Goal: Information Seeking & Learning: Learn about a topic

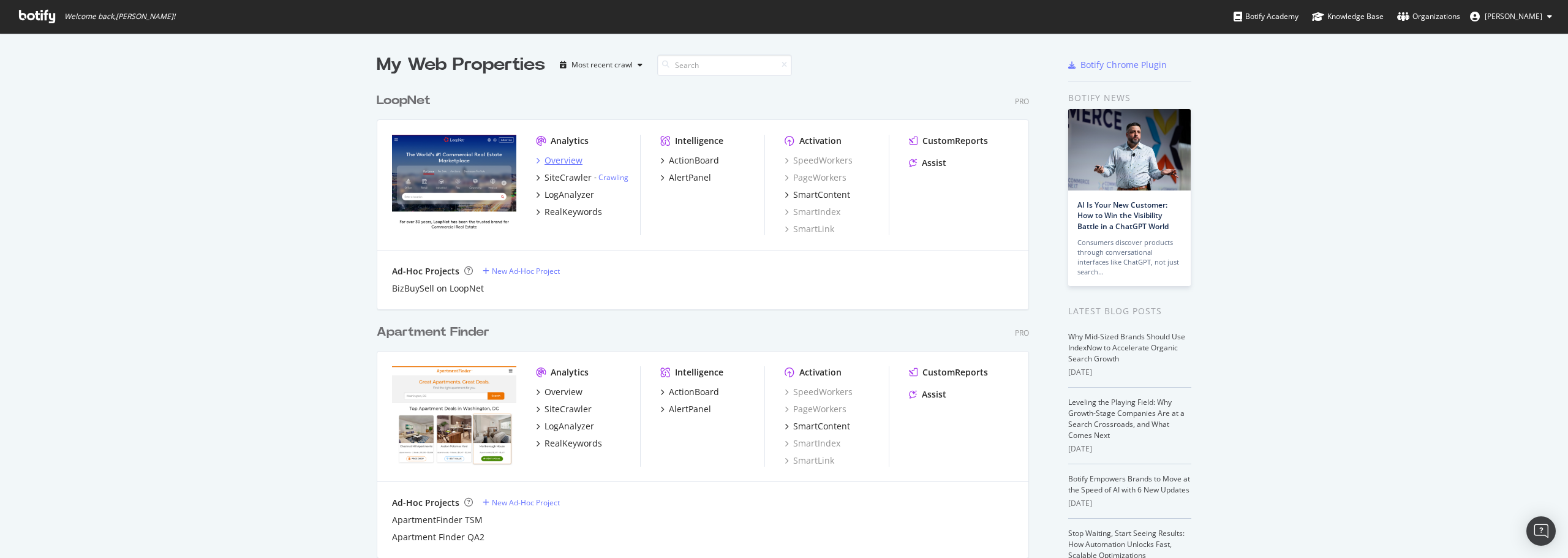
click at [556, 161] on div "Overview" at bounding box center [563, 160] width 38 height 12
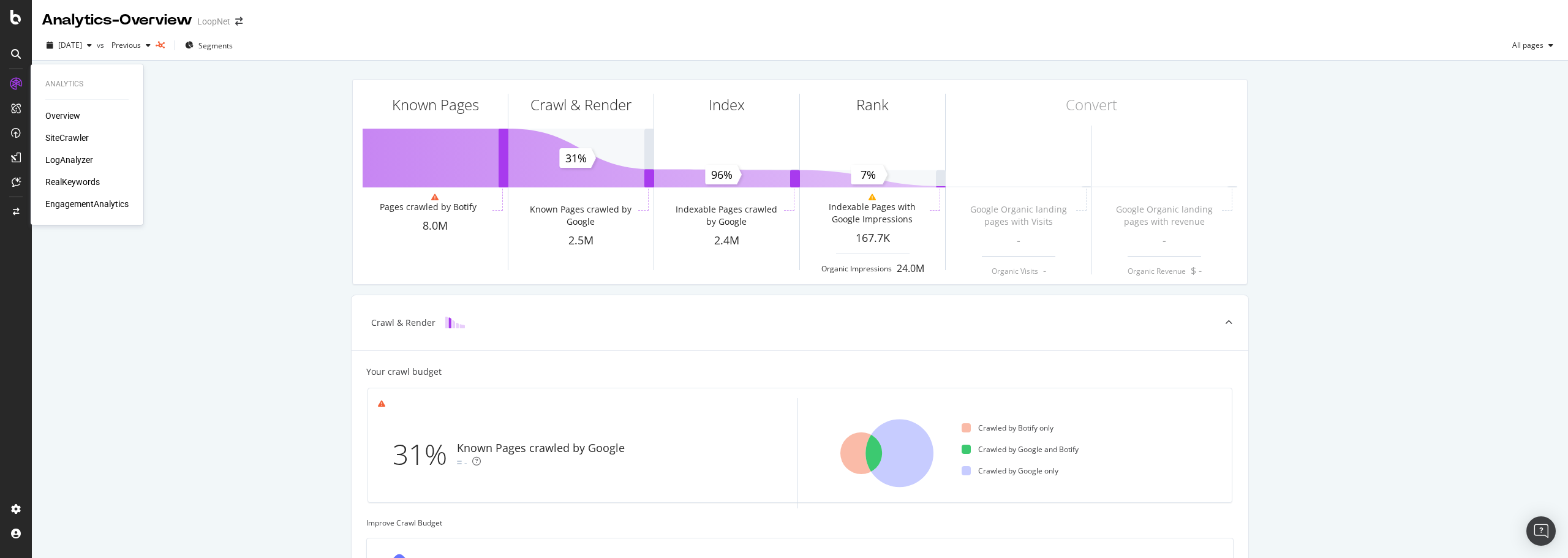
click at [69, 135] on div "SiteCrawler" at bounding box center [67, 137] width 44 height 12
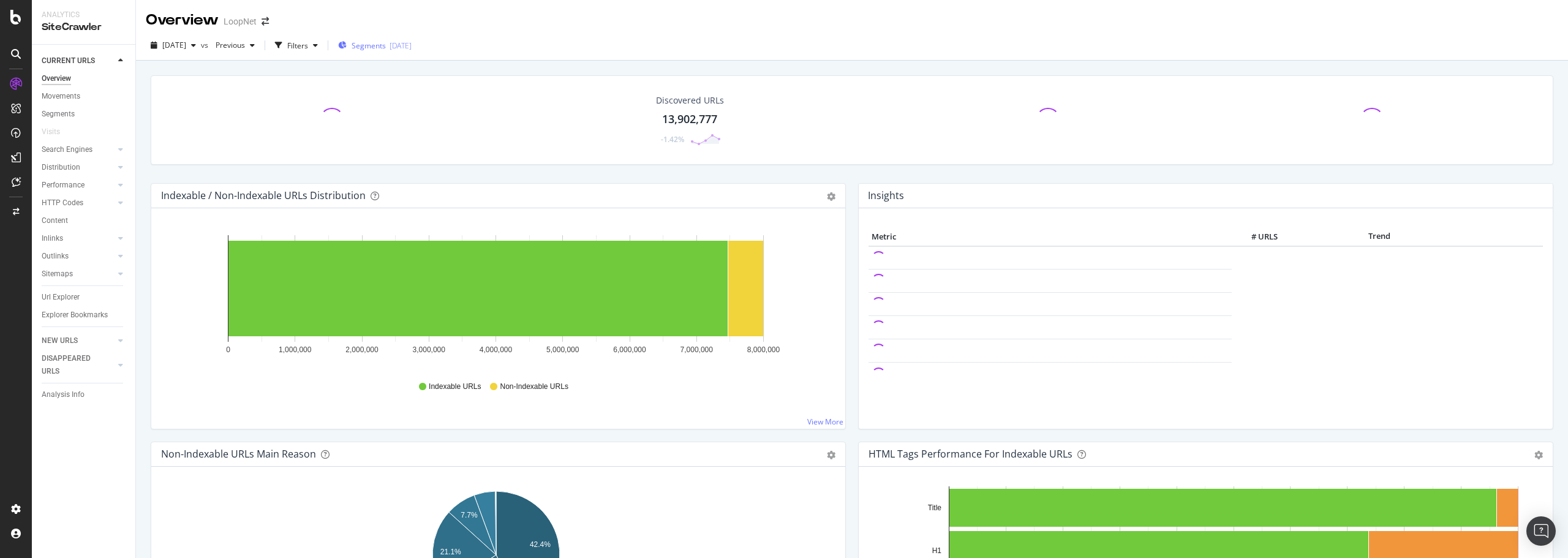
click at [412, 43] on div "[DATE]" at bounding box center [401, 45] width 22 height 11
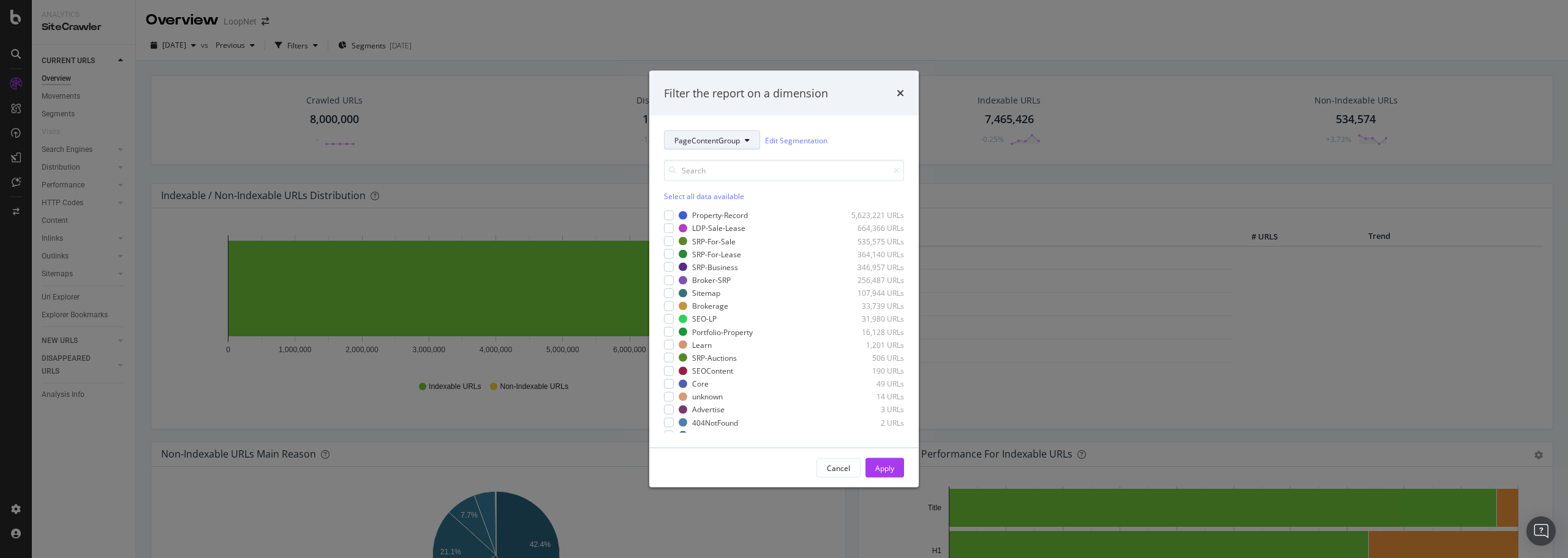
click at [714, 141] on span "PageContentGroup" at bounding box center [707, 140] width 66 height 11
click at [713, 187] on span "PageContentGroup" at bounding box center [713, 184] width 79 height 11
click at [840, 474] on div "Cancel" at bounding box center [838, 467] width 24 height 17
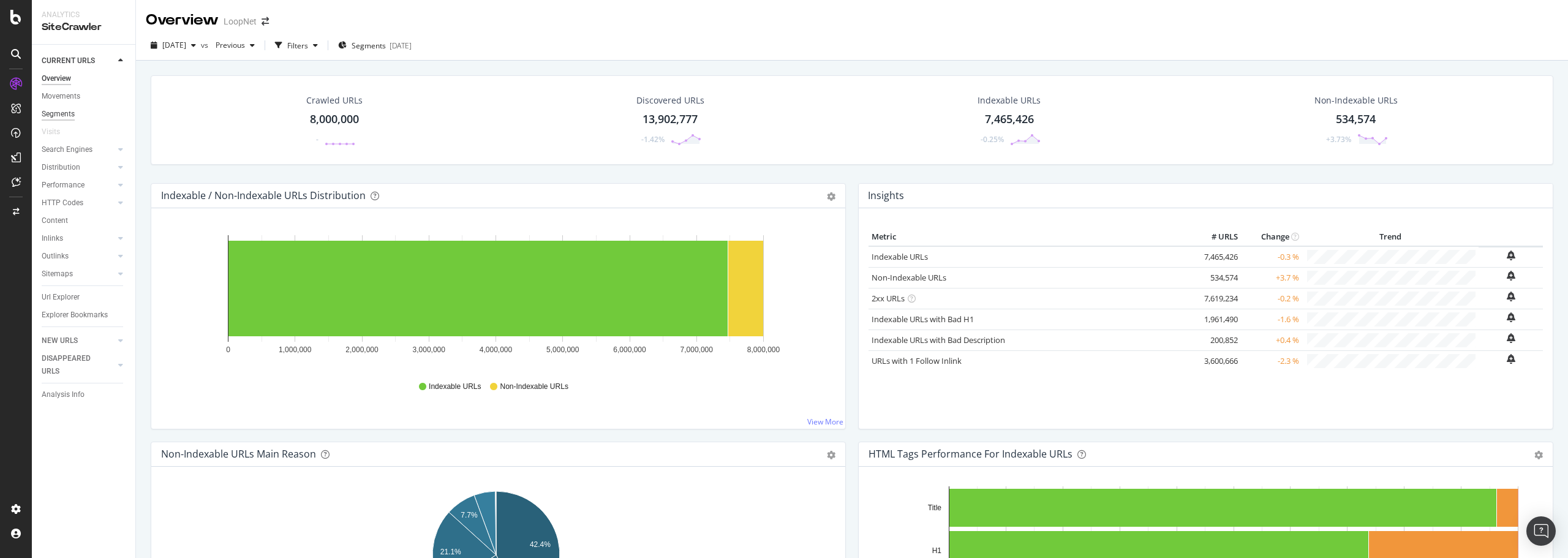
click at [68, 109] on div "Segments" at bounding box center [58, 115] width 33 height 13
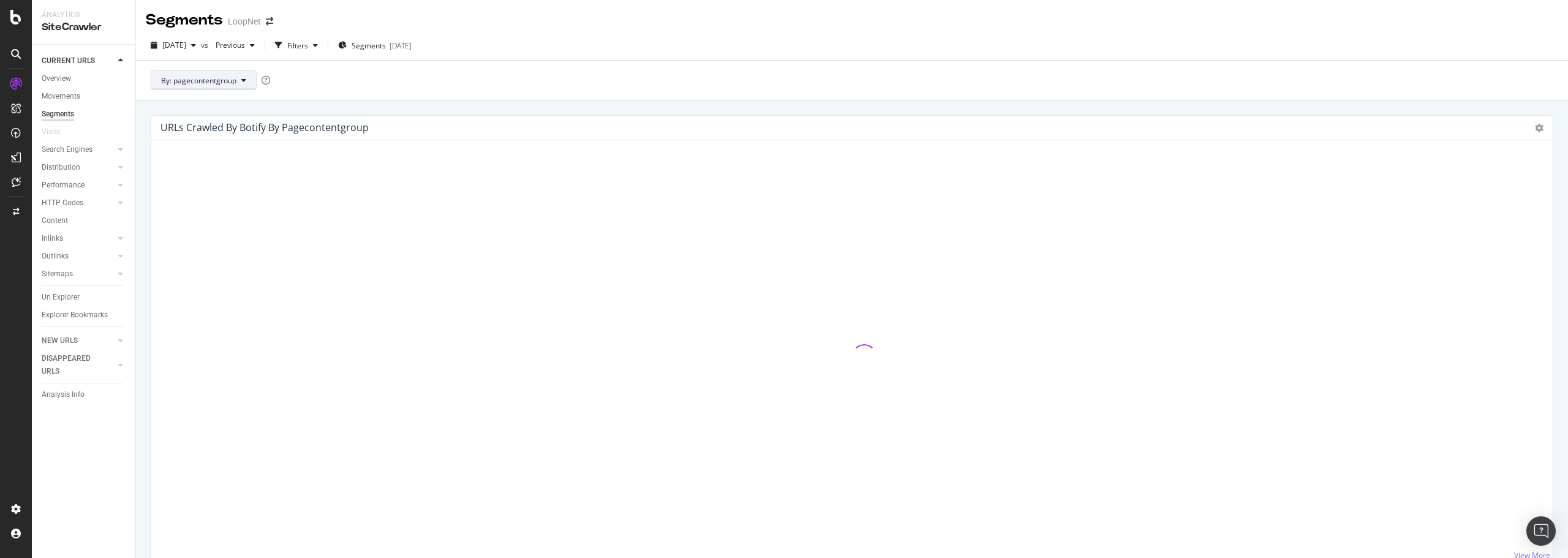
click at [238, 78] on button "By: pagecontentgroup" at bounding box center [203, 80] width 106 height 19
click at [541, 76] on div "By: pagecontentgroup" at bounding box center [851, 80] width 1432 height 40
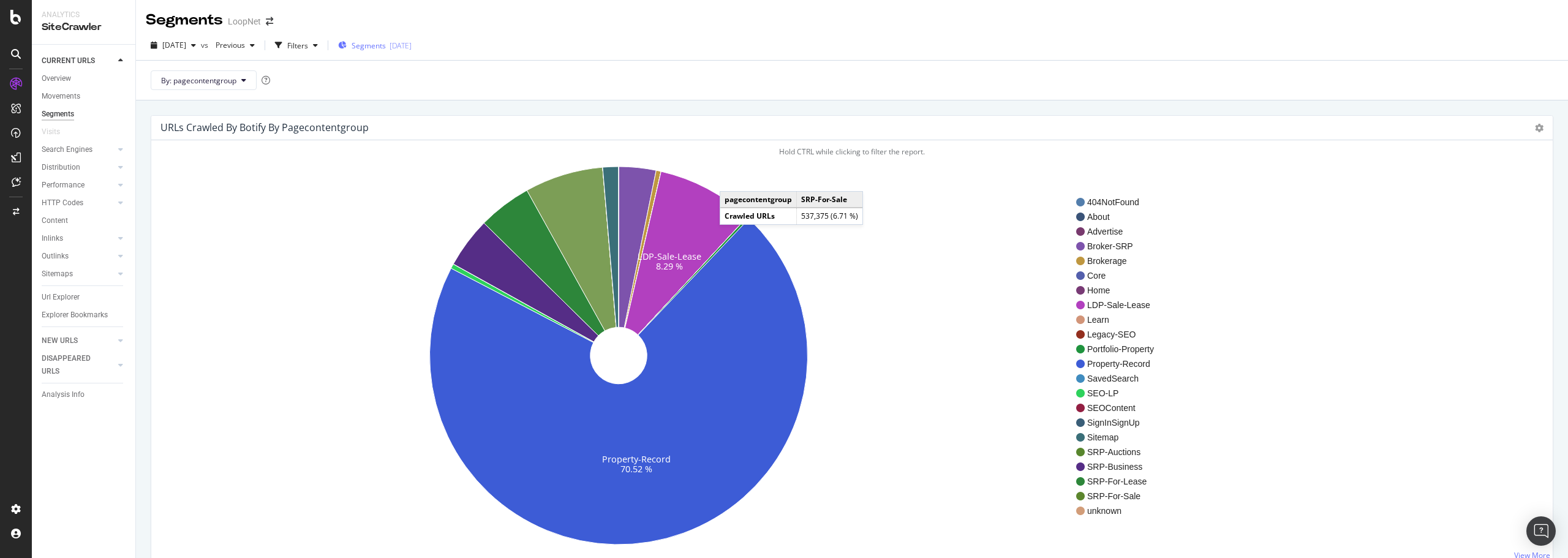
click at [412, 45] on div "[DATE]" at bounding box center [401, 45] width 22 height 11
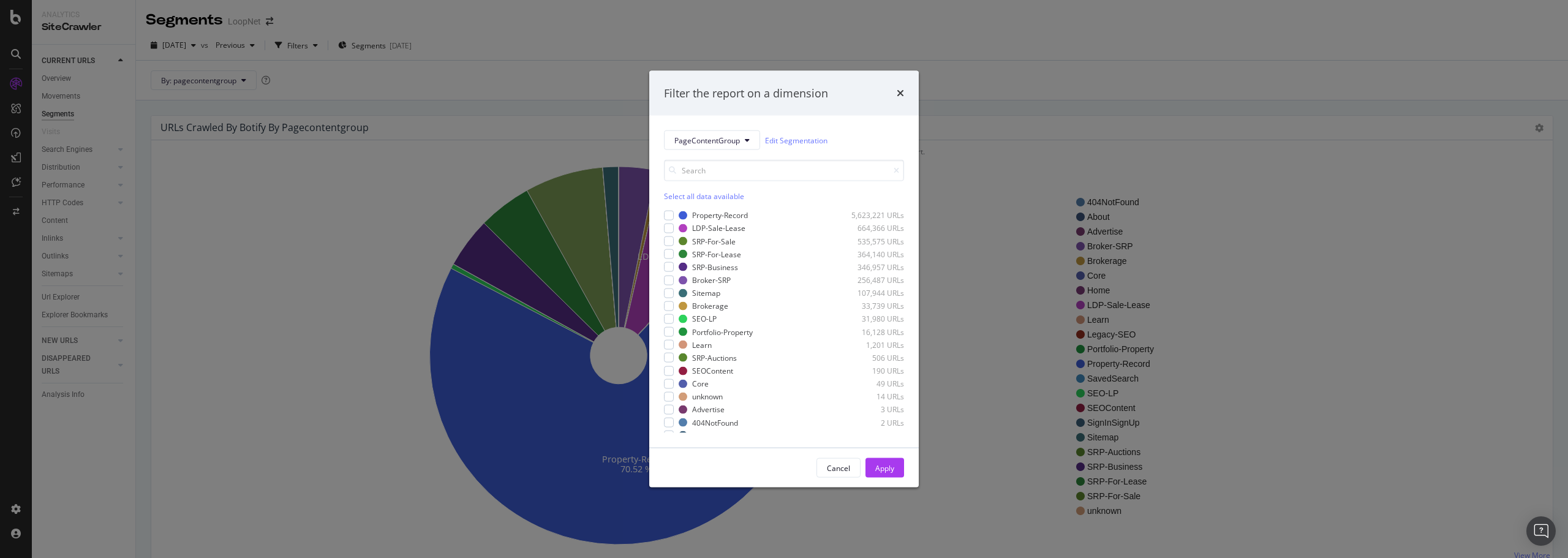
scroll to position [59, 0]
click at [839, 469] on div "Cancel" at bounding box center [838, 467] width 24 height 11
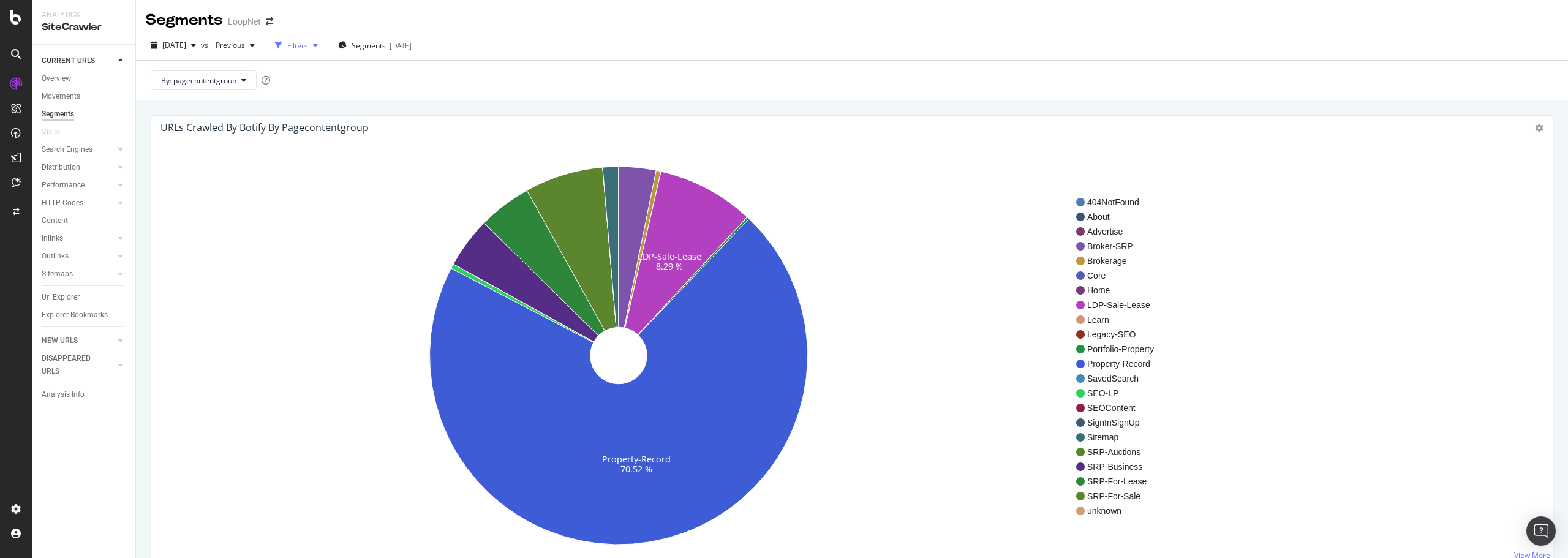
click at [308, 42] on div "Filters" at bounding box center [298, 45] width 21 height 11
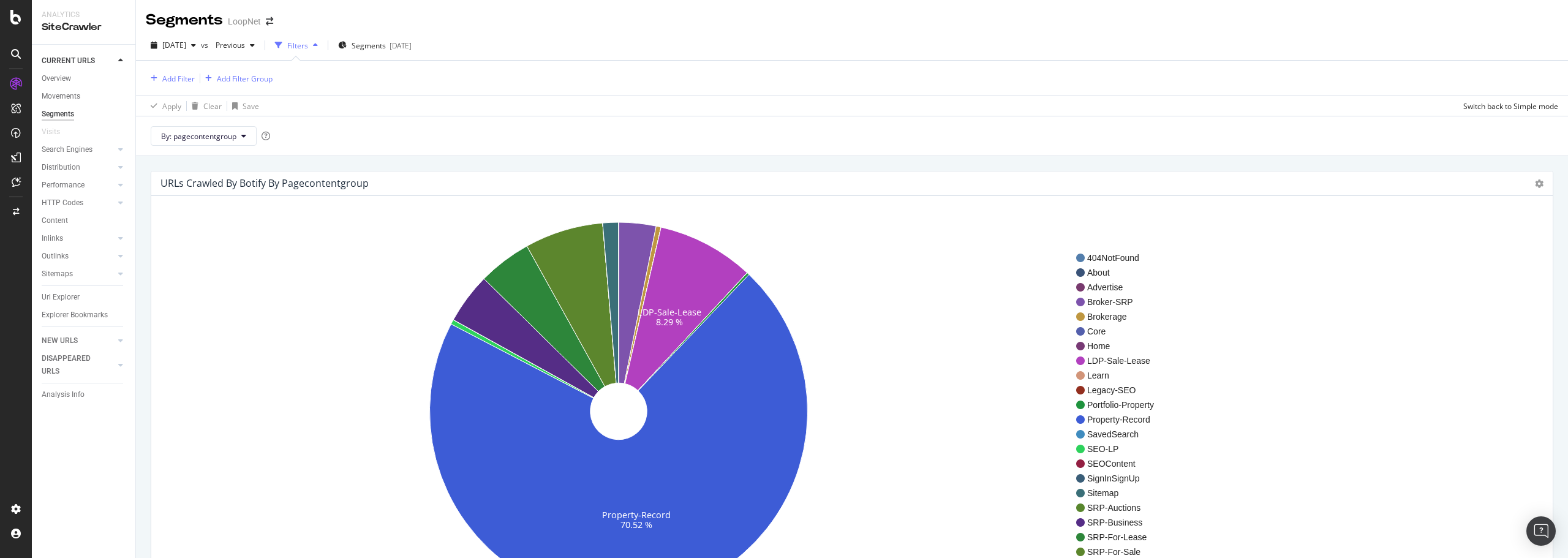
click at [308, 42] on div "Filters" at bounding box center [298, 45] width 21 height 11
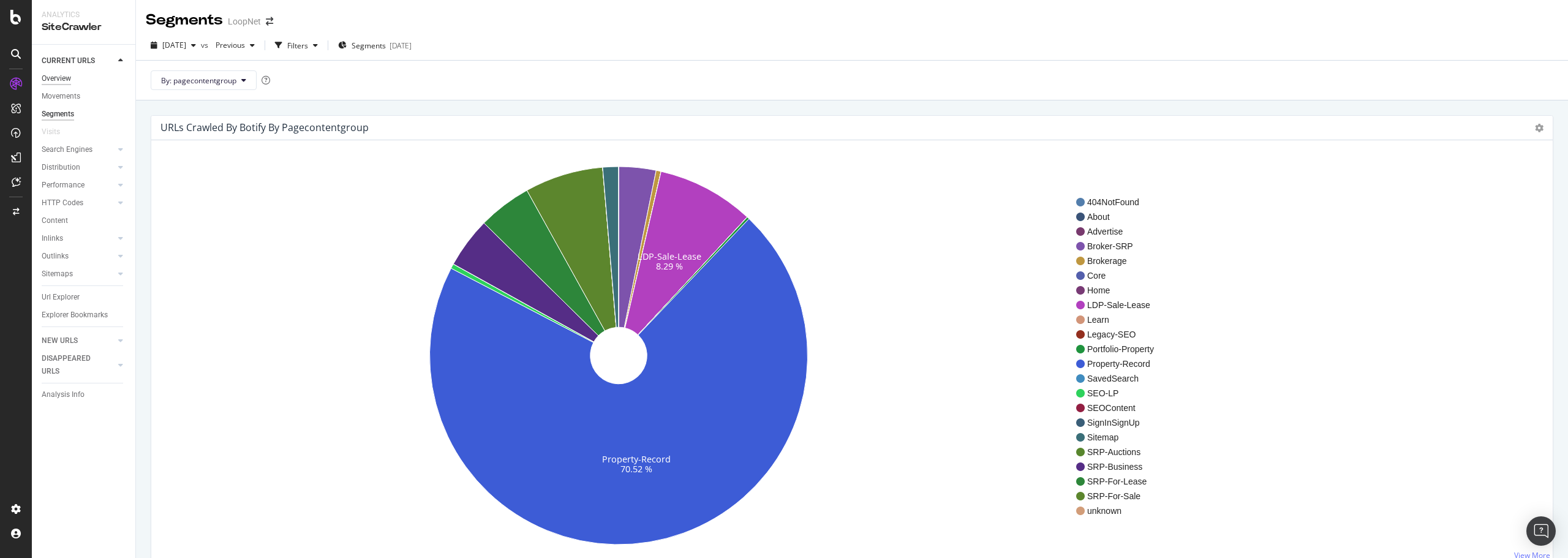
click at [62, 76] on div "Overview" at bounding box center [56, 79] width 29 height 13
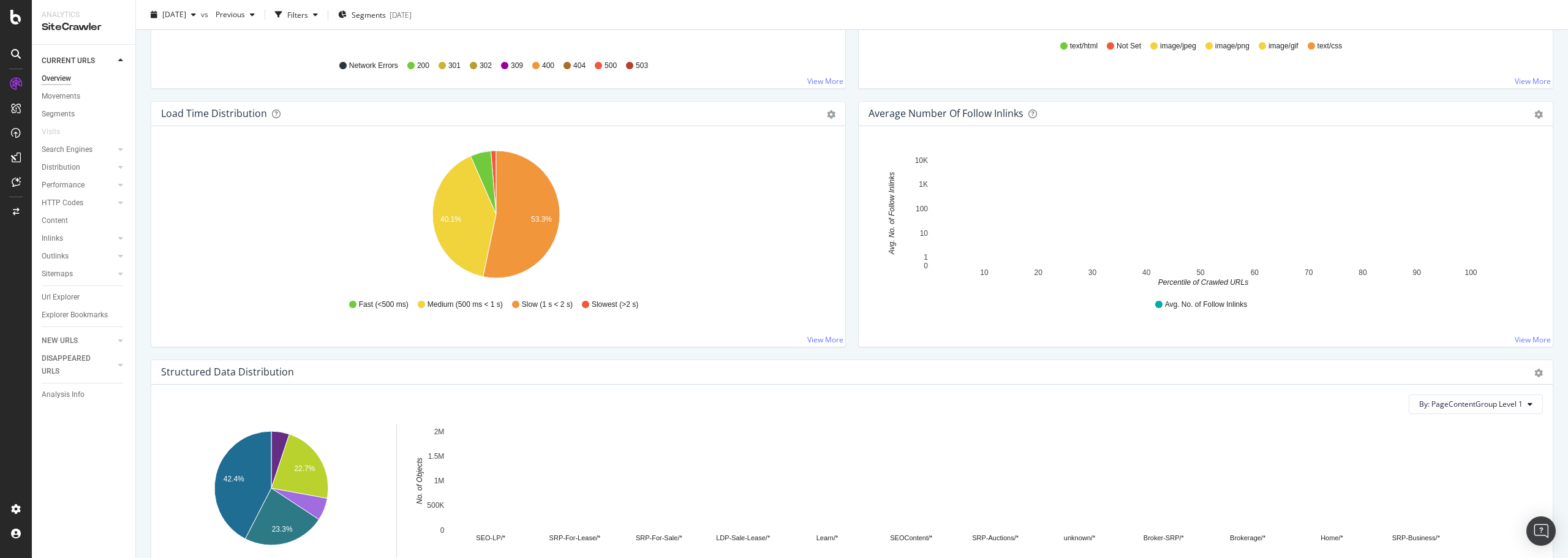
scroll to position [1218, 0]
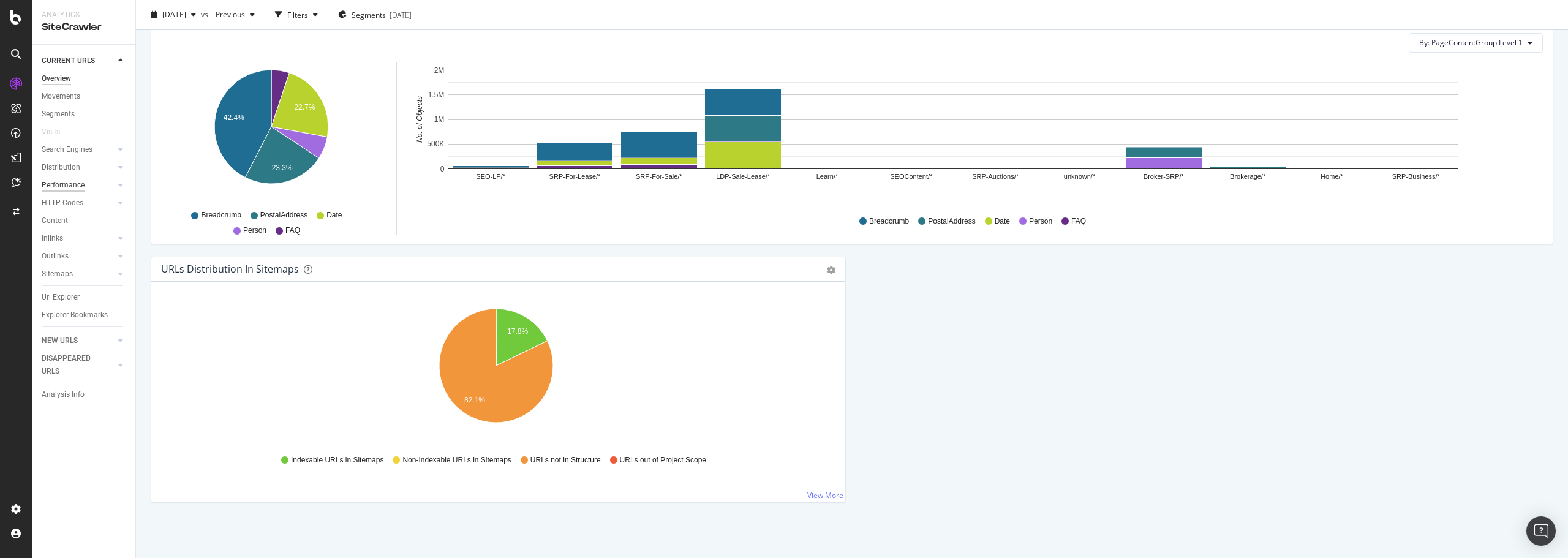
click at [67, 183] on div "Performance" at bounding box center [63, 185] width 43 height 13
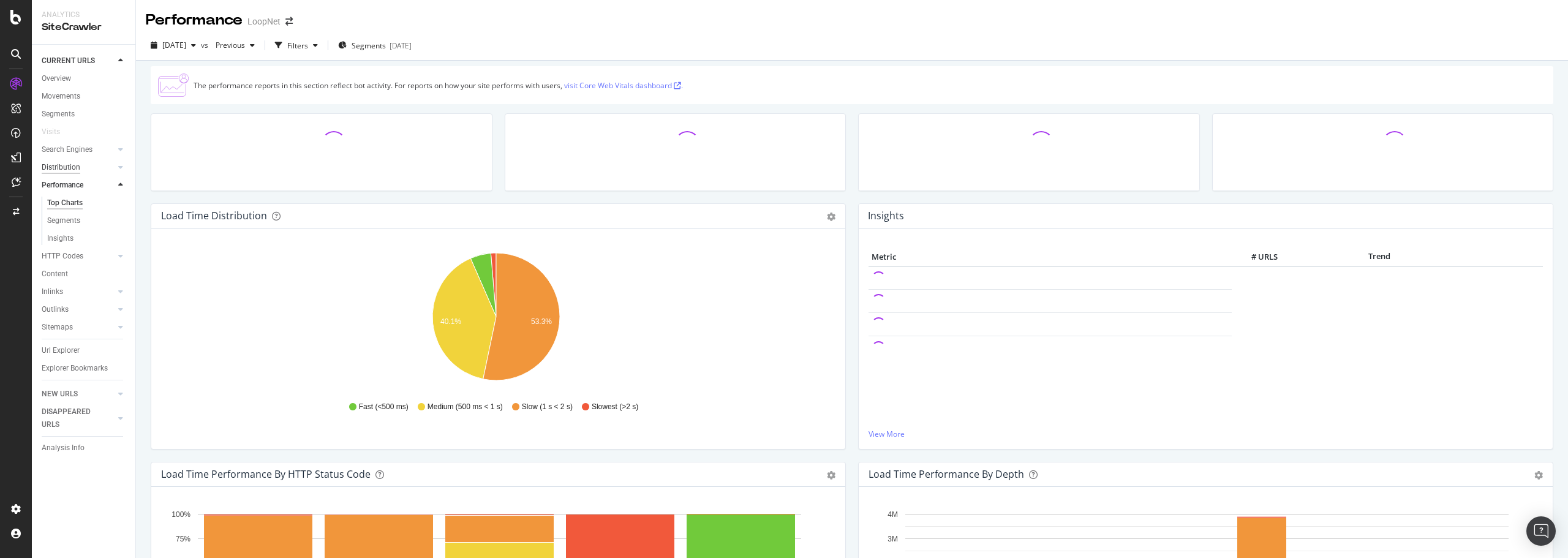
click at [71, 163] on div "Distribution" at bounding box center [60, 167] width 38 height 13
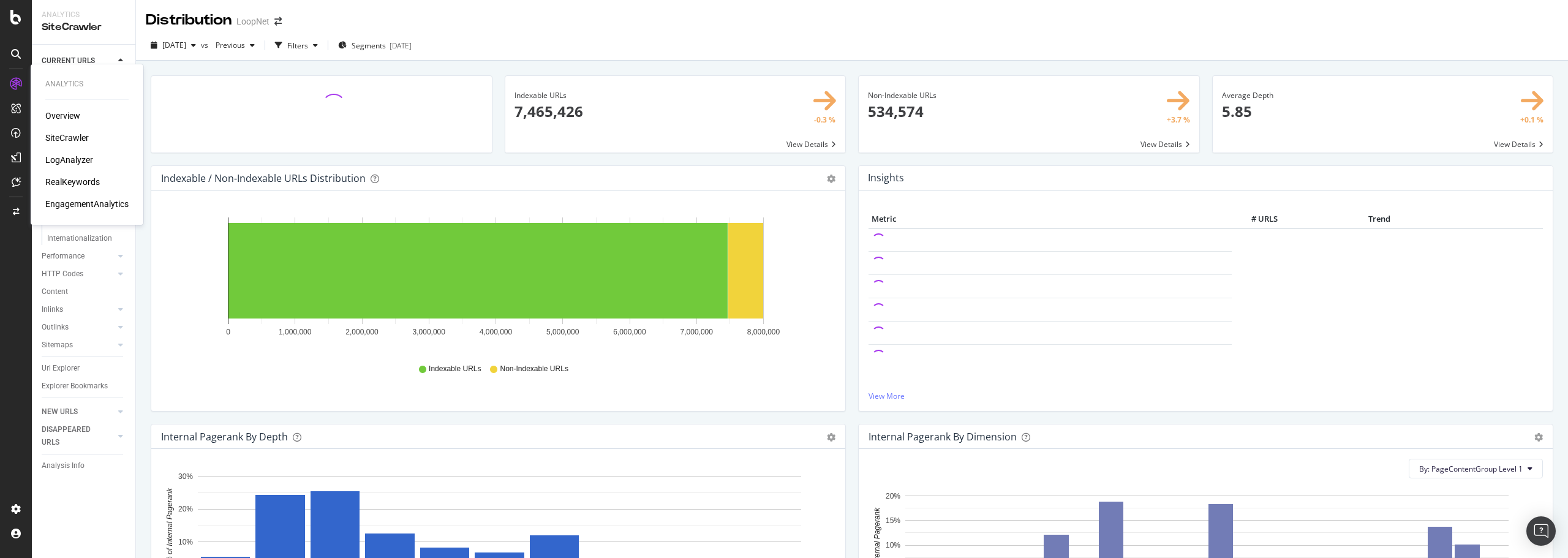
click at [70, 156] on div "LogAnalyzer" at bounding box center [69, 159] width 48 height 12
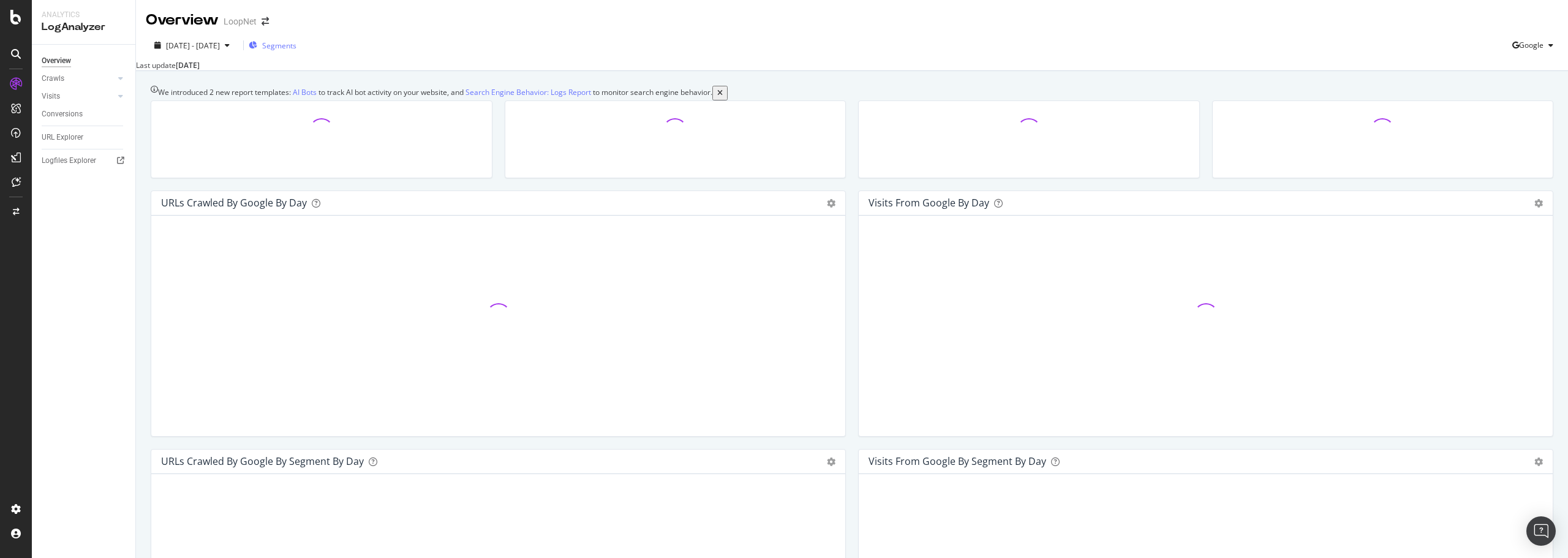
click at [297, 48] on span "Segments" at bounding box center [279, 45] width 34 height 11
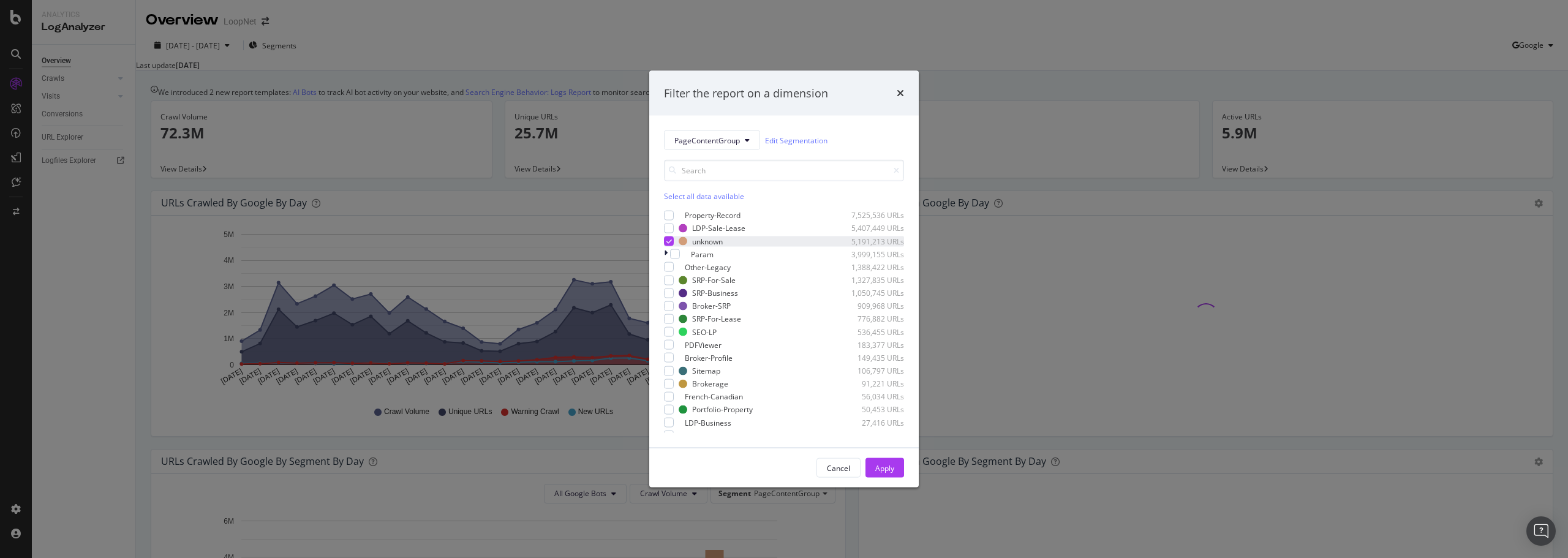
click at [672, 244] on icon "modal" at bounding box center [669, 241] width 6 height 6
click at [676, 258] on div "modal" at bounding box center [675, 253] width 10 height 10
click at [666, 259] on icon "modal" at bounding box center [665, 253] width 4 height 11
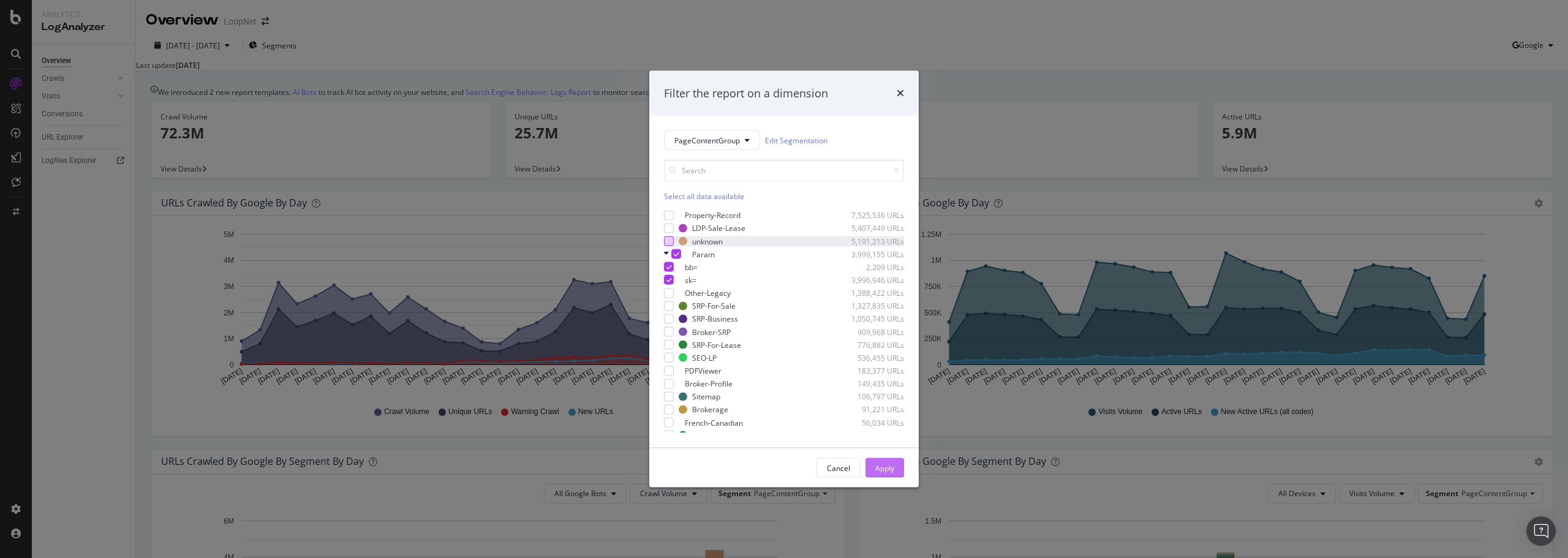
click at [886, 464] on div "Apply" at bounding box center [884, 467] width 19 height 11
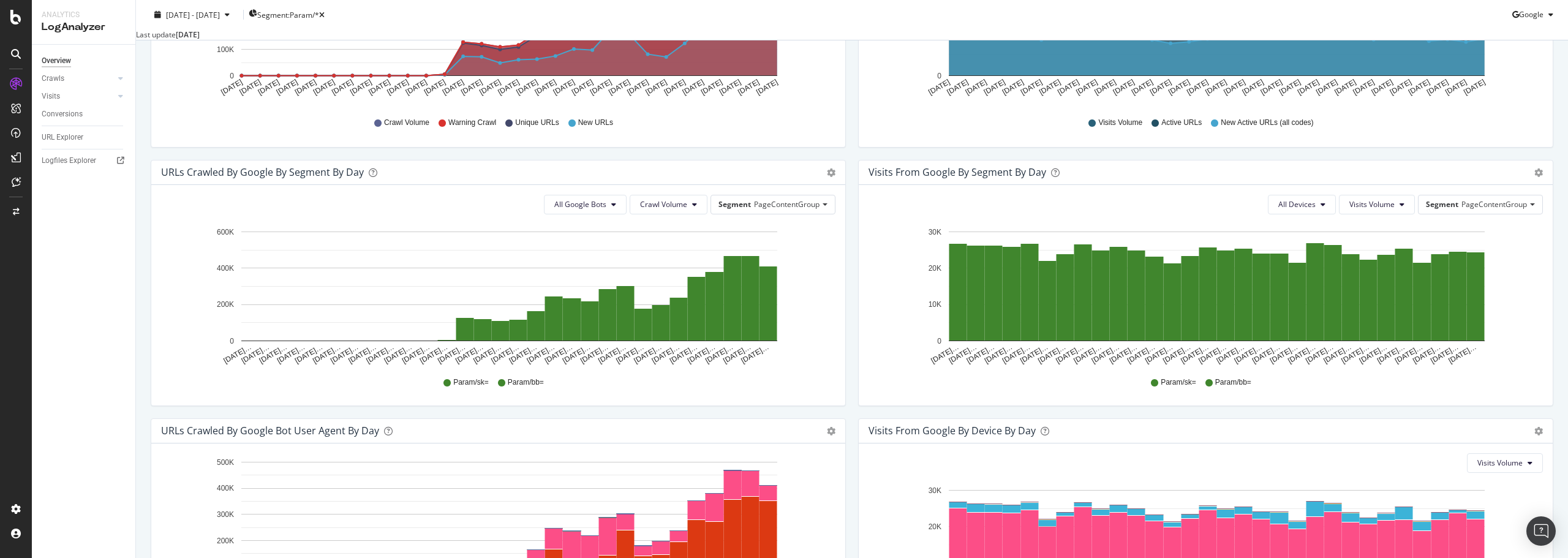
scroll to position [429, 0]
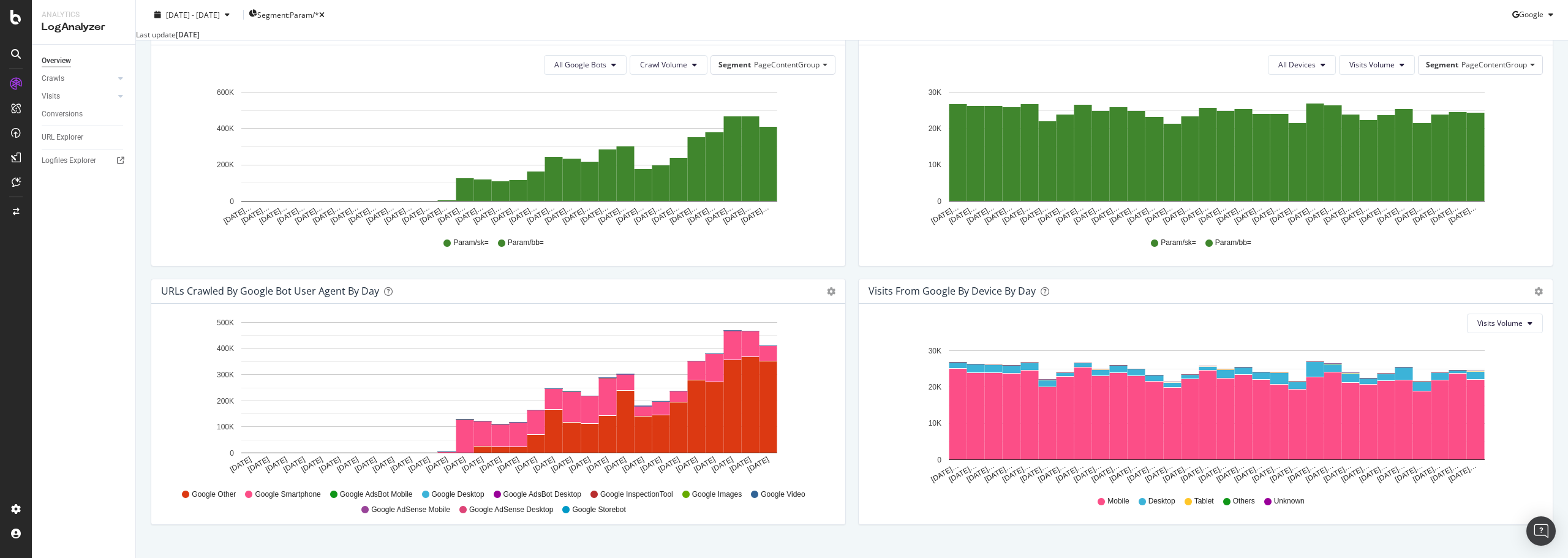
click at [666, 524] on div "Hold CTRL while clicking to filter the report. [DATE] [DATE] [DATE] [DATE] [DAT…" at bounding box center [498, 413] width 694 height 220
click at [220, 14] on span "[DATE] - [DATE]" at bounding box center [193, 14] width 54 height 11
click at [207, 81] on div "Last 3 Months" at bounding box center [192, 76] width 48 height 11
type input "[DATE]"
click at [296, 201] on div "Apply" at bounding box center [286, 195] width 19 height 11
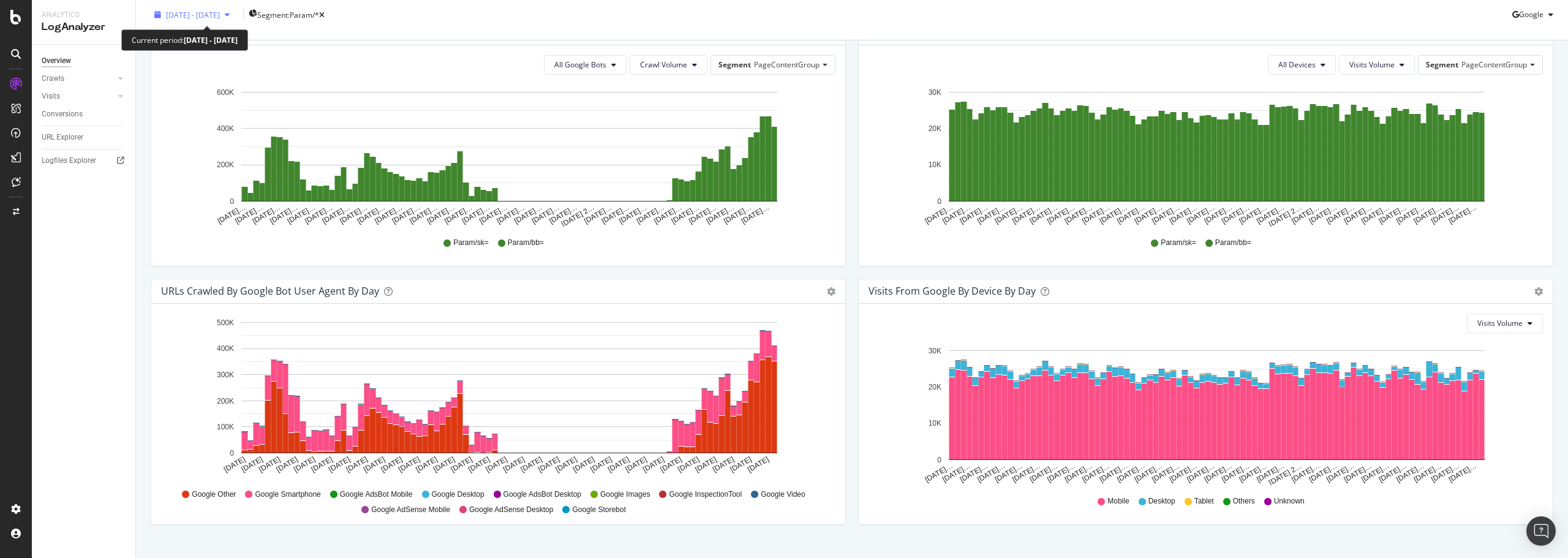
click at [220, 10] on span "[DATE] - [DATE]" at bounding box center [193, 14] width 54 height 11
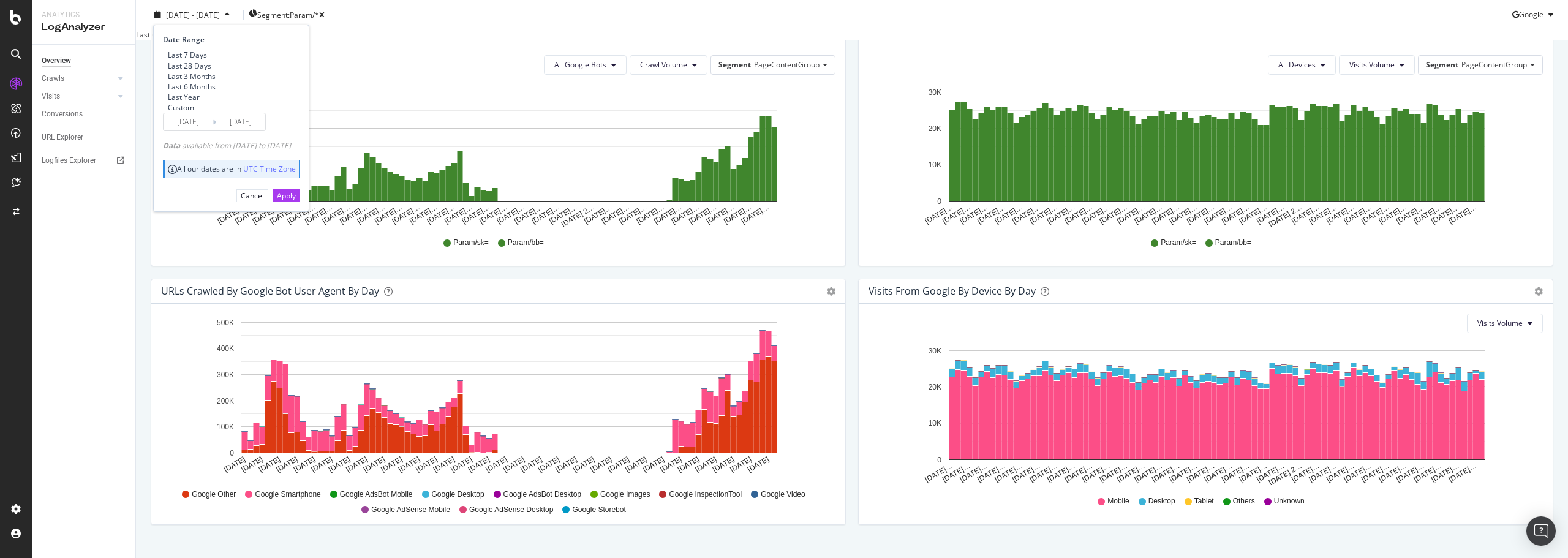
click at [201, 92] on div "Last 6 Months" at bounding box center [192, 86] width 48 height 11
type input "[DATE]"
click at [296, 201] on div "Apply" at bounding box center [286, 195] width 19 height 11
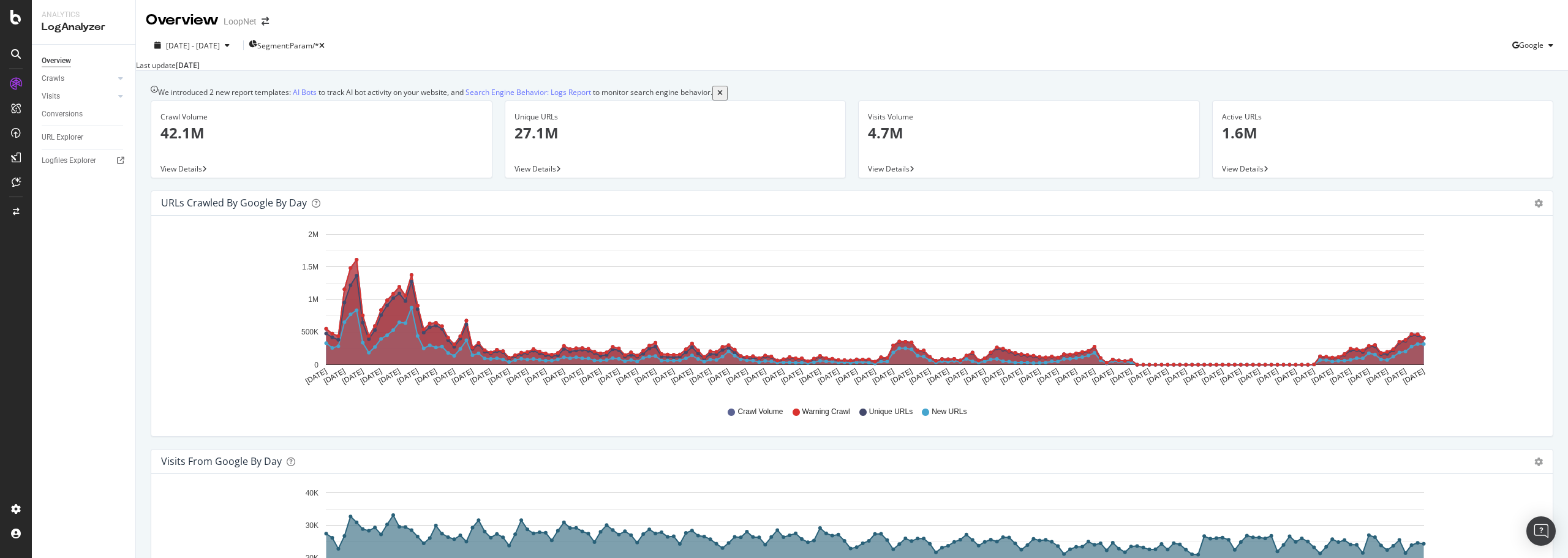
click at [63, 80] on div "Crawls" at bounding box center [53, 79] width 23 height 13
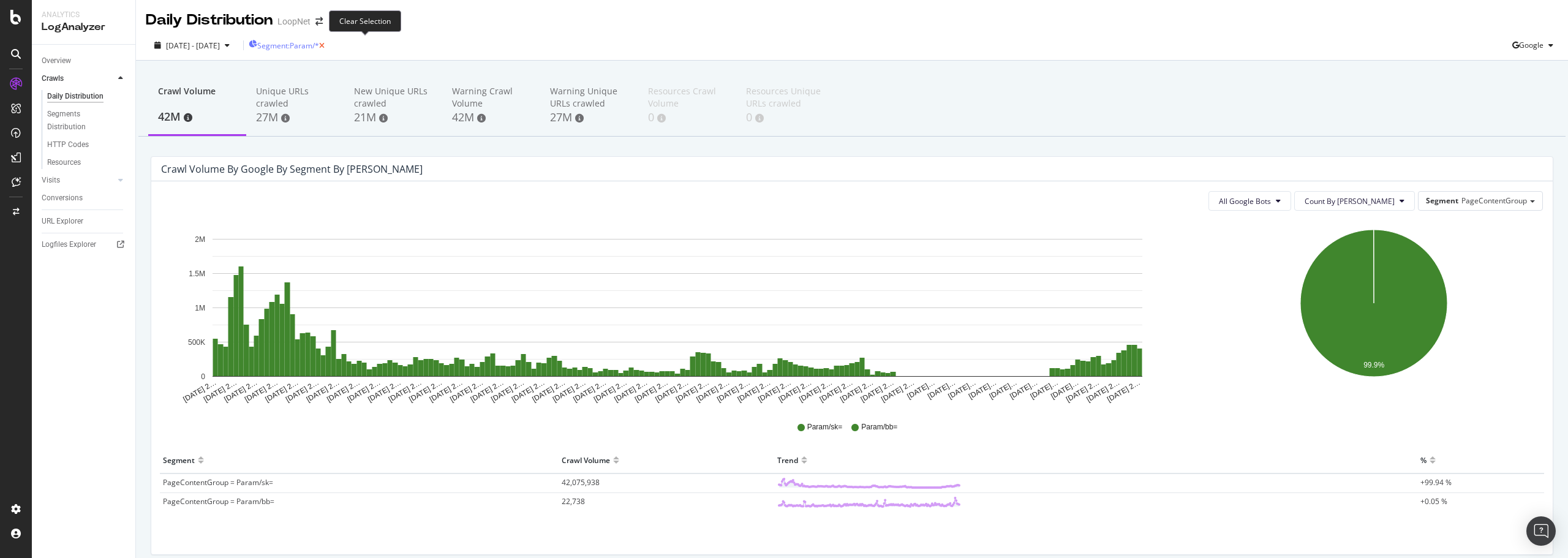
click at [325, 44] on icon "button" at bounding box center [322, 45] width 6 height 7
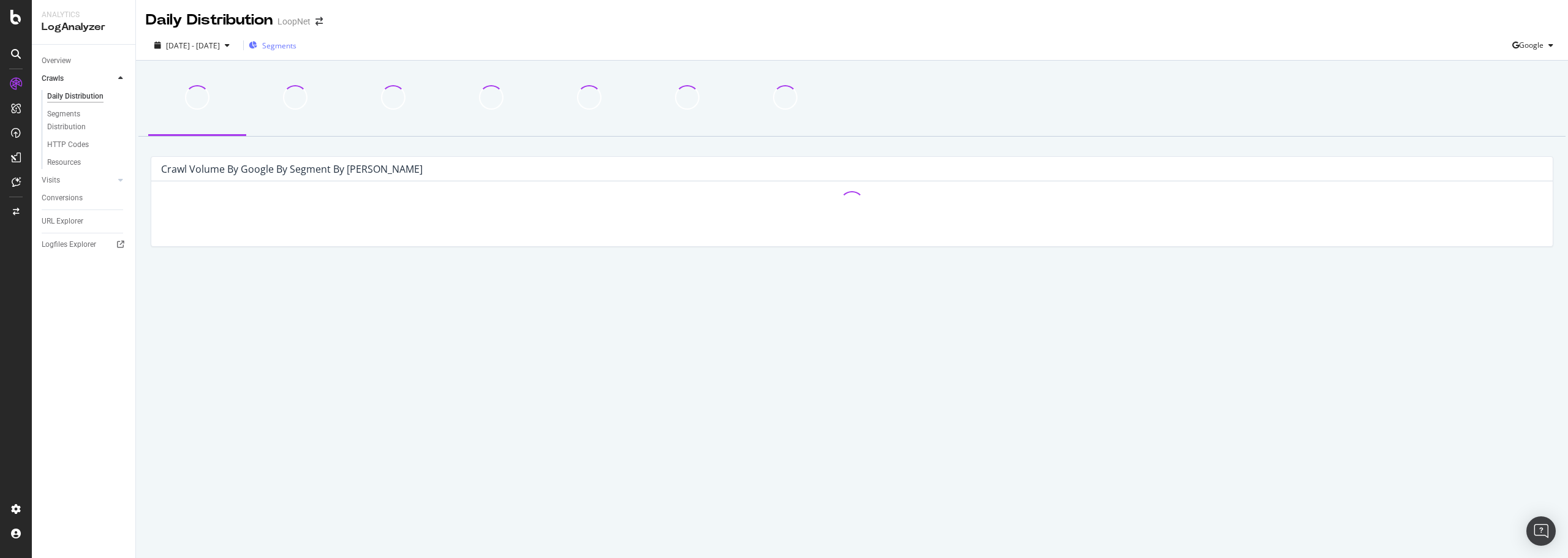
click at [297, 46] on span "Segments" at bounding box center [279, 45] width 34 height 11
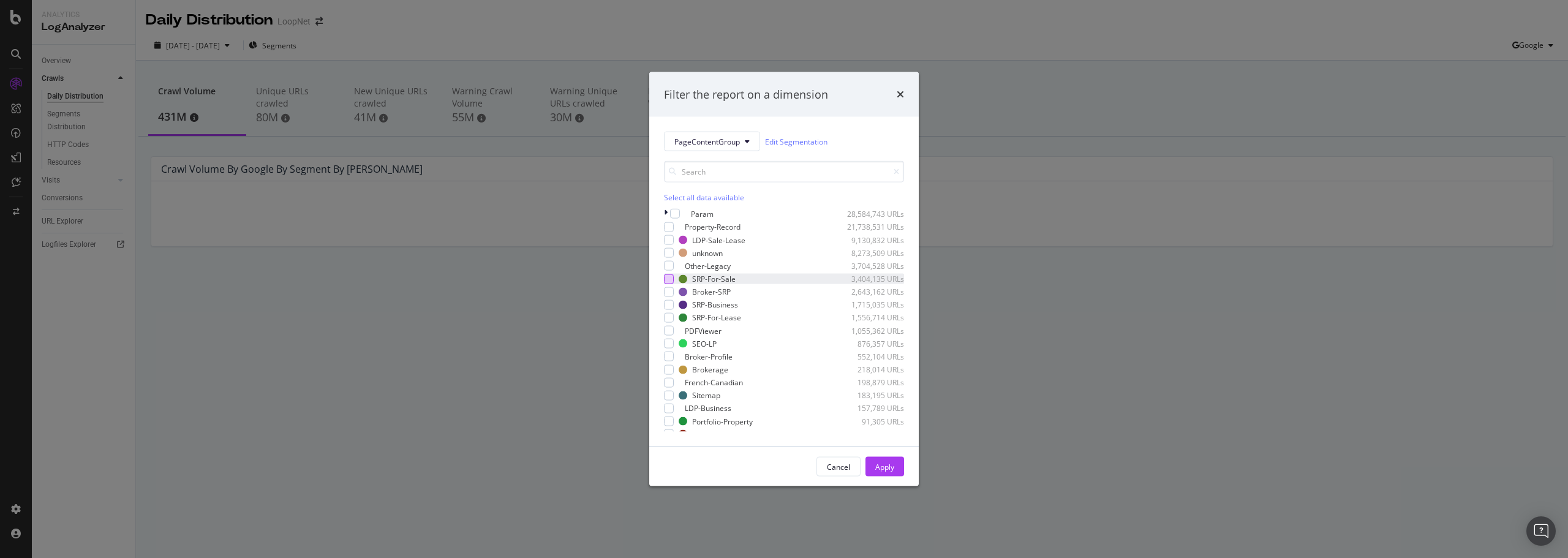
click at [674, 283] on div "modal" at bounding box center [669, 279] width 10 height 10
click at [886, 461] on div "Apply" at bounding box center [884, 466] width 19 height 11
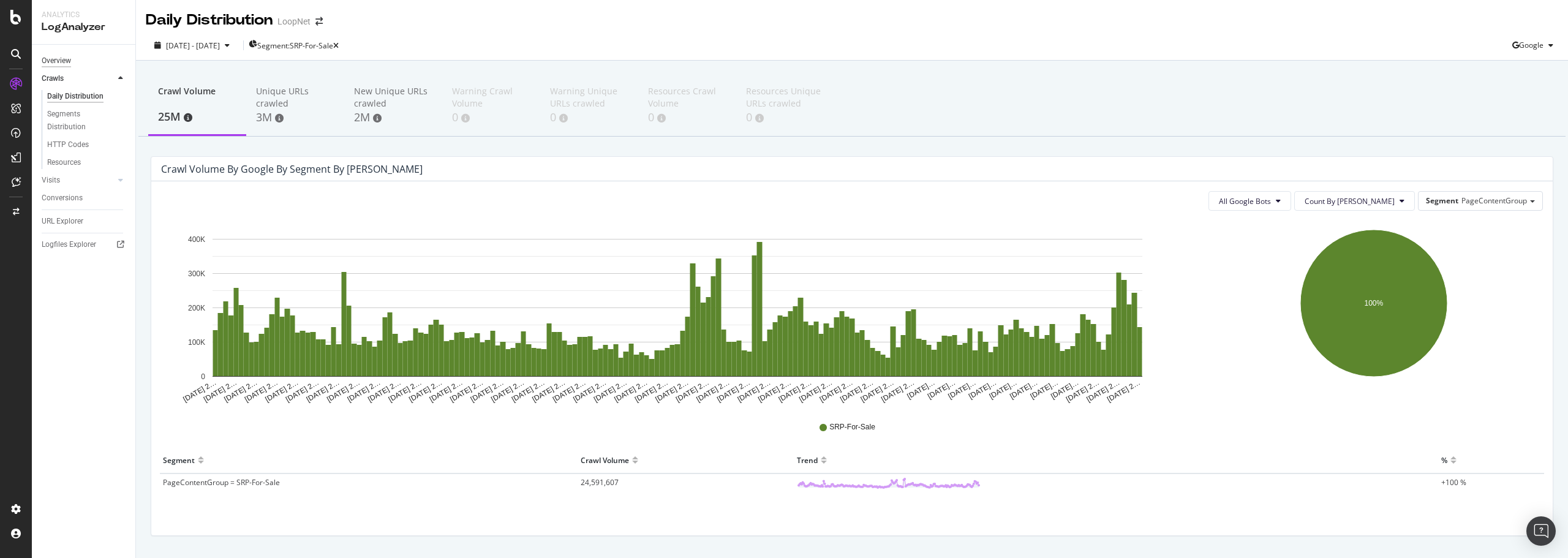
click at [56, 59] on div "Overview" at bounding box center [56, 61] width 29 height 13
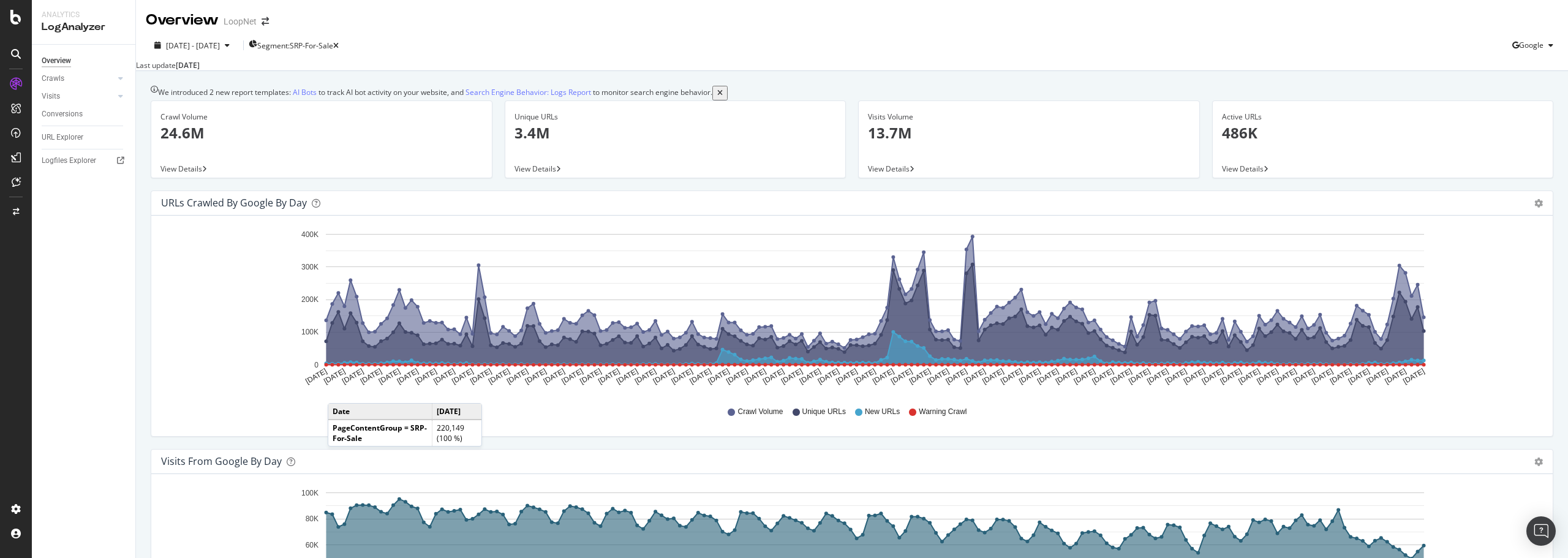
drag, startPoint x: 340, startPoint y: 363, endPoint x: 340, endPoint y: 191, distance: 172.0
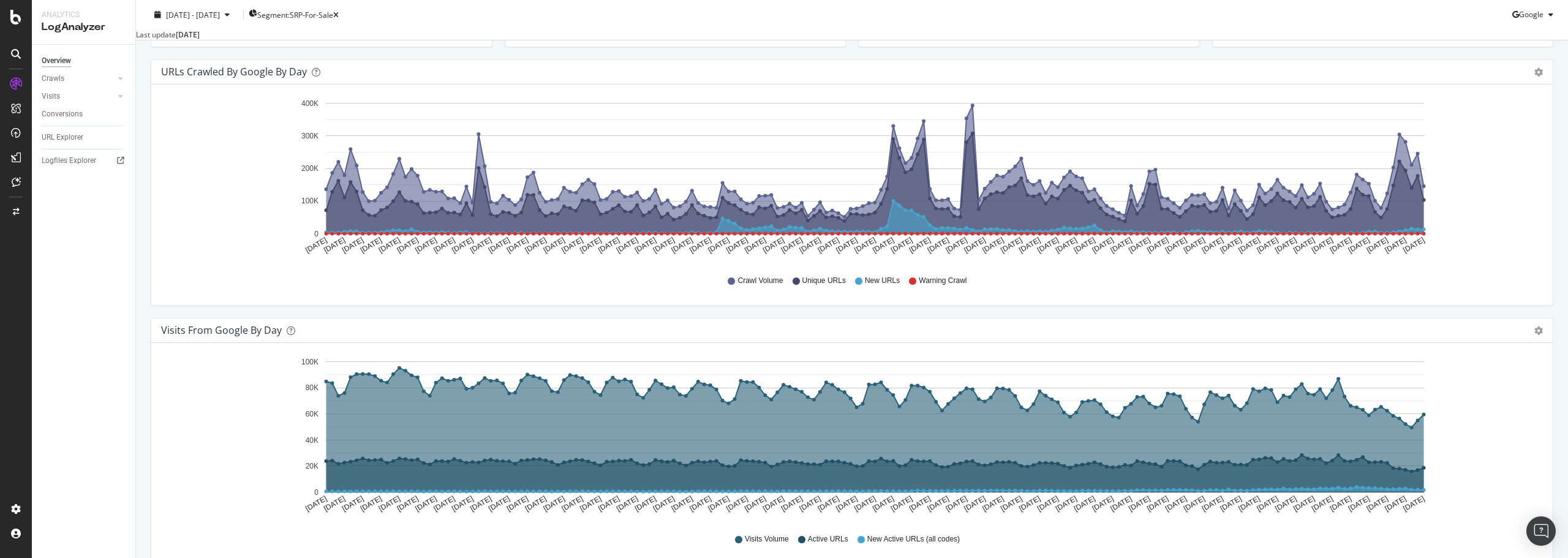
scroll to position [123, 0]
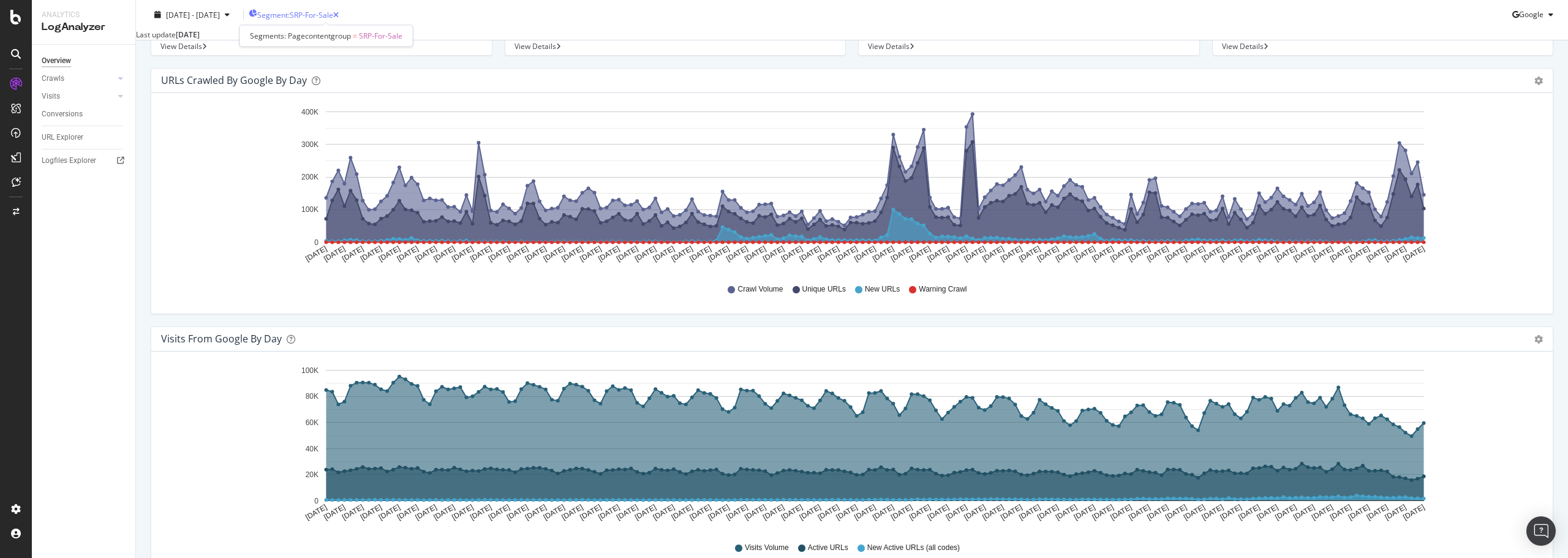
click at [333, 17] on span "Segment: SRP-For-Sale" at bounding box center [295, 14] width 76 height 11
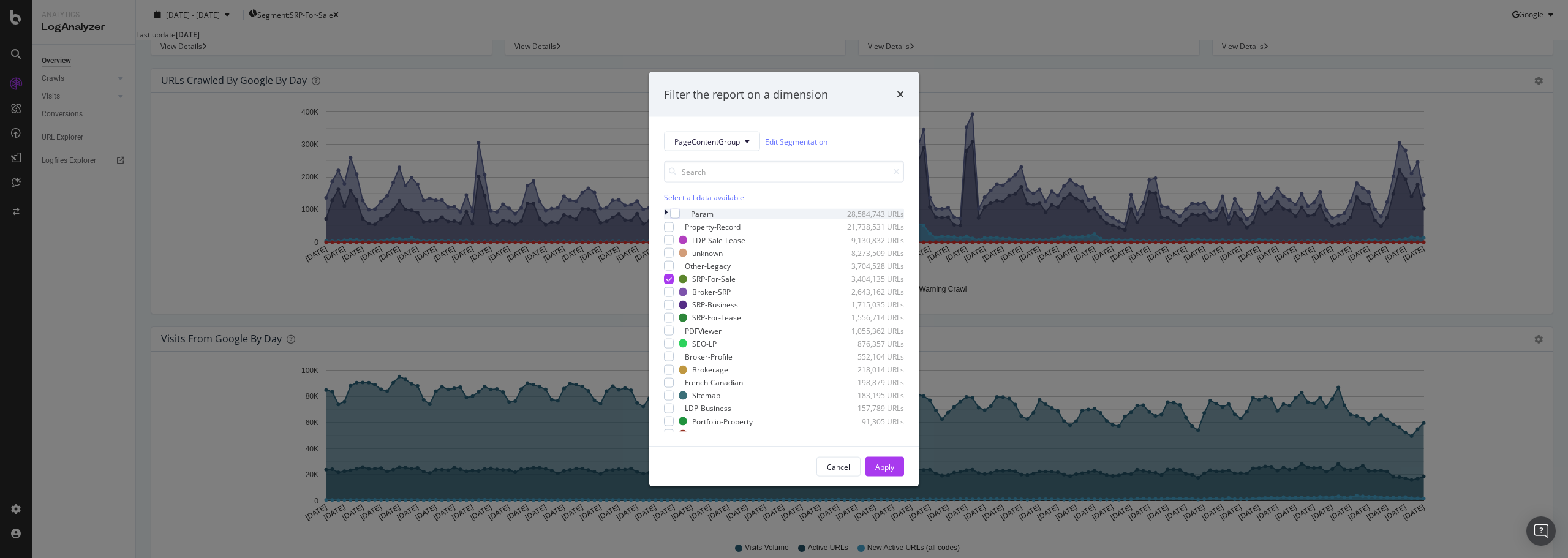
click at [666, 215] on icon "modal" at bounding box center [665, 214] width 4 height 11
click at [708, 244] on icon "modal" at bounding box center [704, 240] width 7 height 7
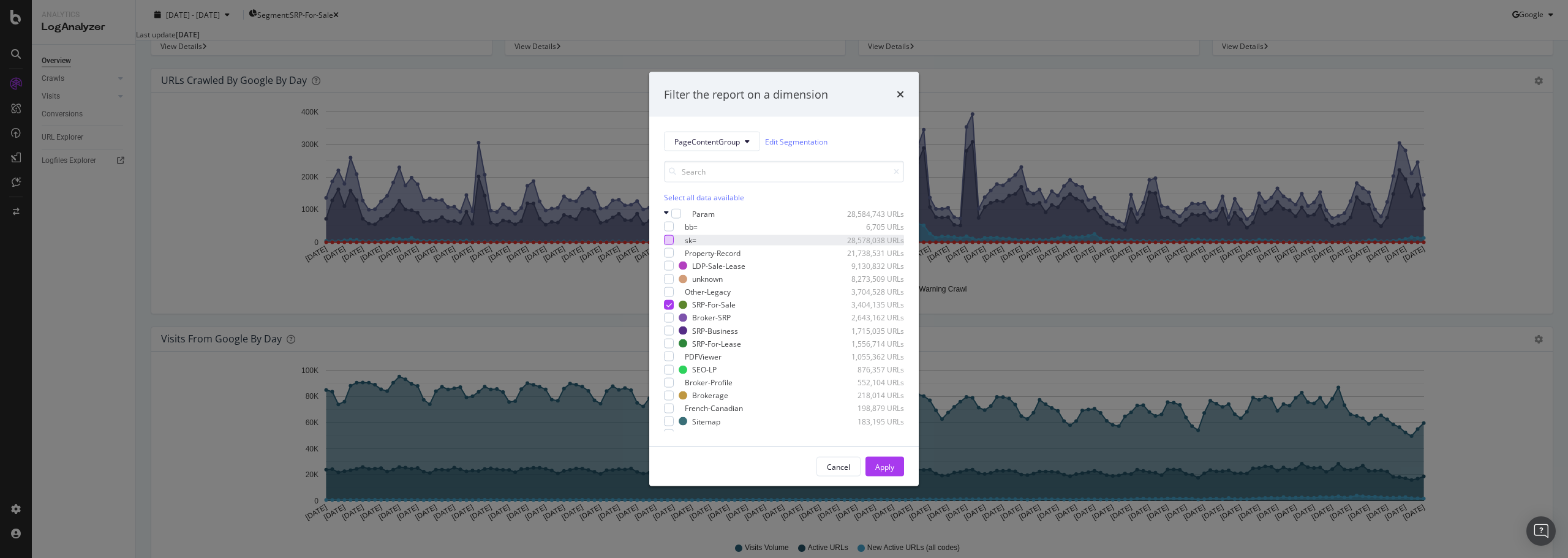
click at [674, 244] on div "modal" at bounding box center [669, 240] width 10 height 10
click at [887, 459] on div "Apply" at bounding box center [884, 466] width 19 height 19
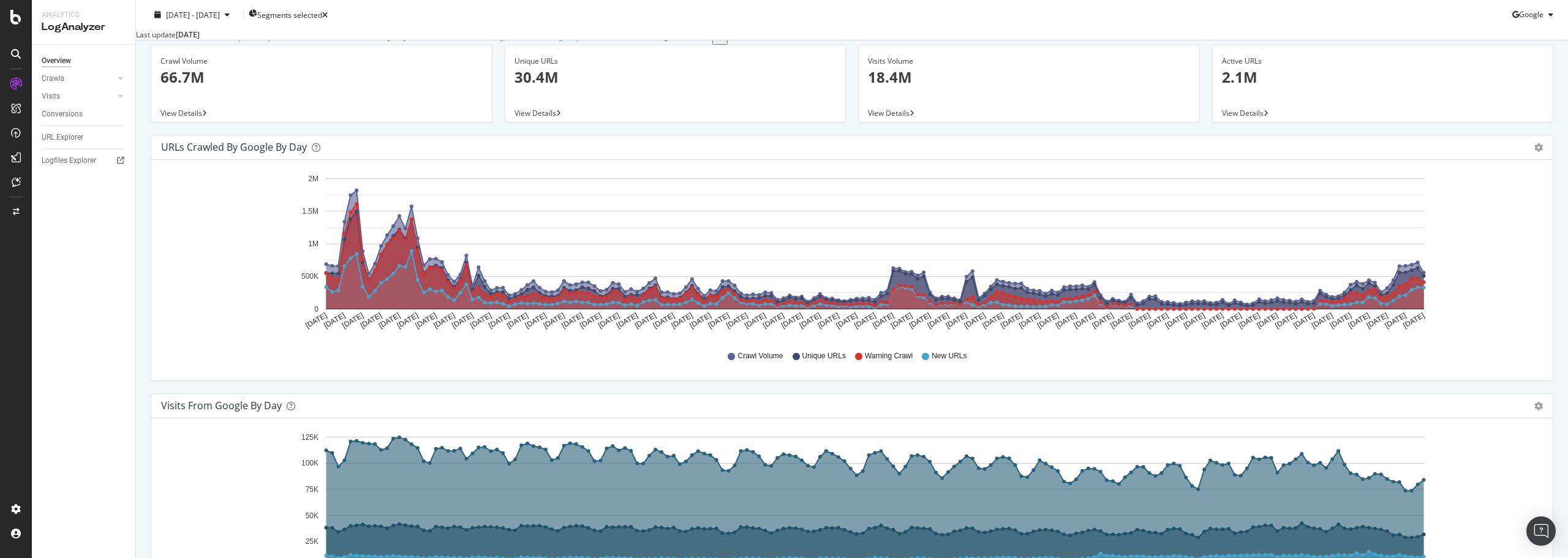
drag, startPoint x: 248, startPoint y: 362, endPoint x: 249, endPoint y: 184, distance: 178.0
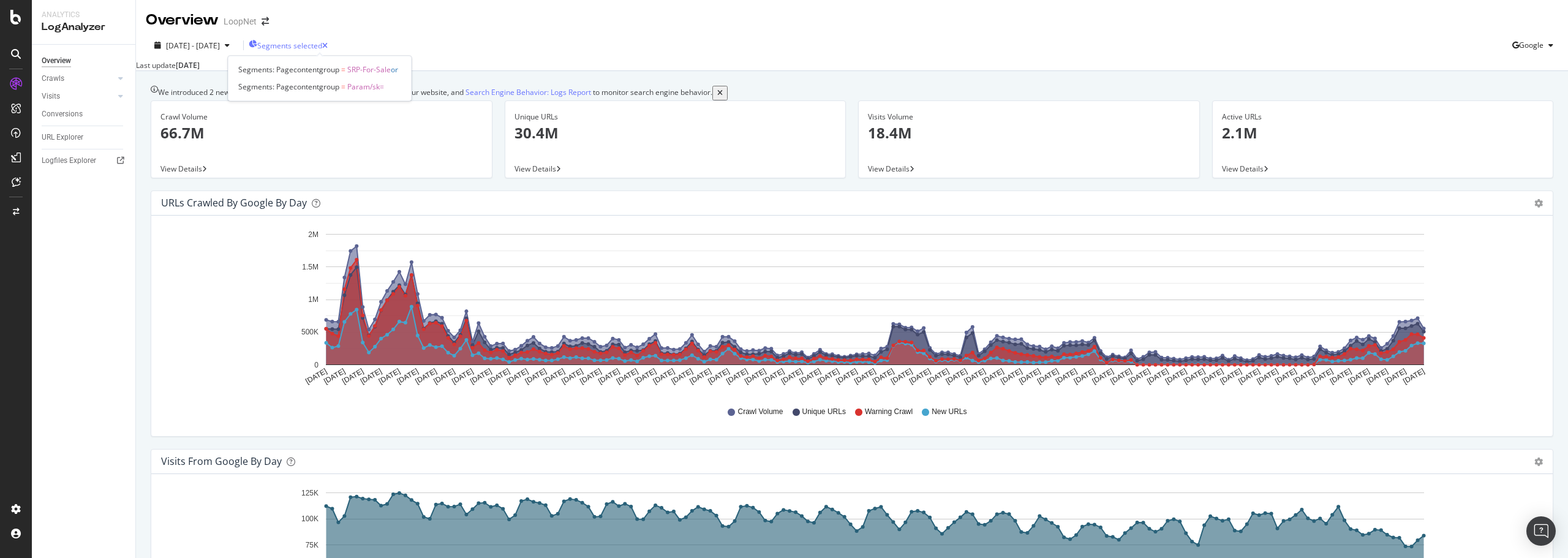
click at [322, 47] on span "Segments selected" at bounding box center [290, 45] width 65 height 11
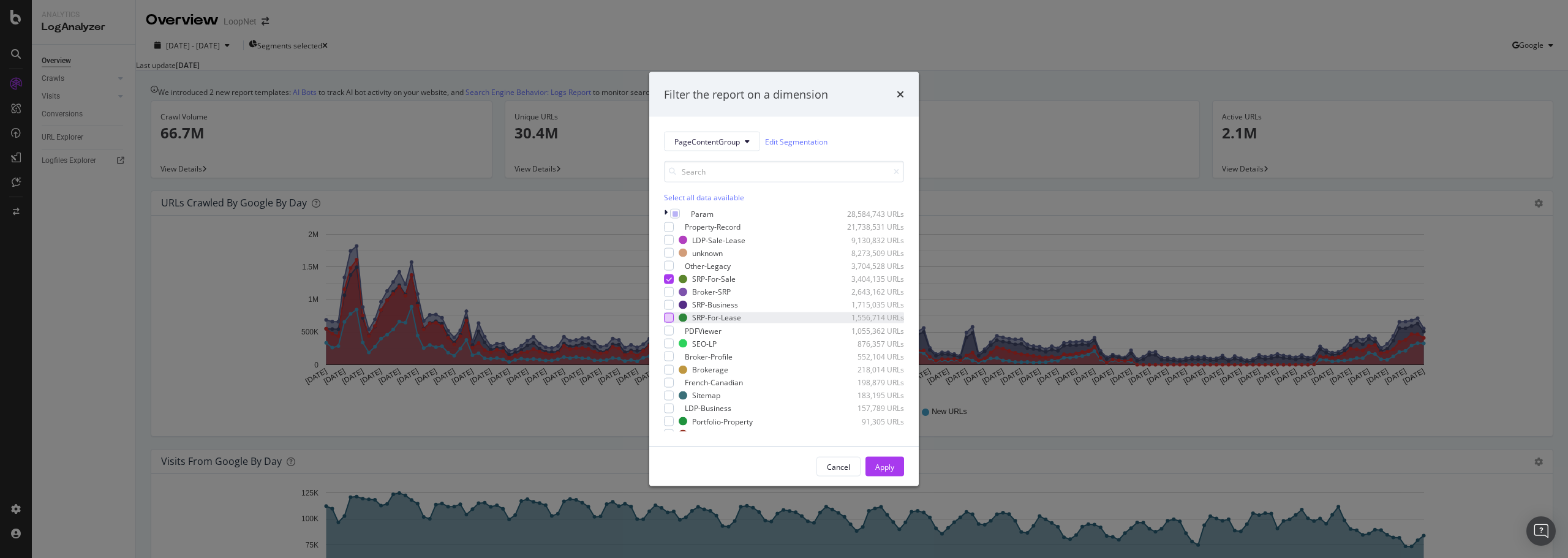
click at [674, 322] on div "modal" at bounding box center [669, 318] width 10 height 10
click at [892, 465] on div "Apply" at bounding box center [884, 466] width 19 height 11
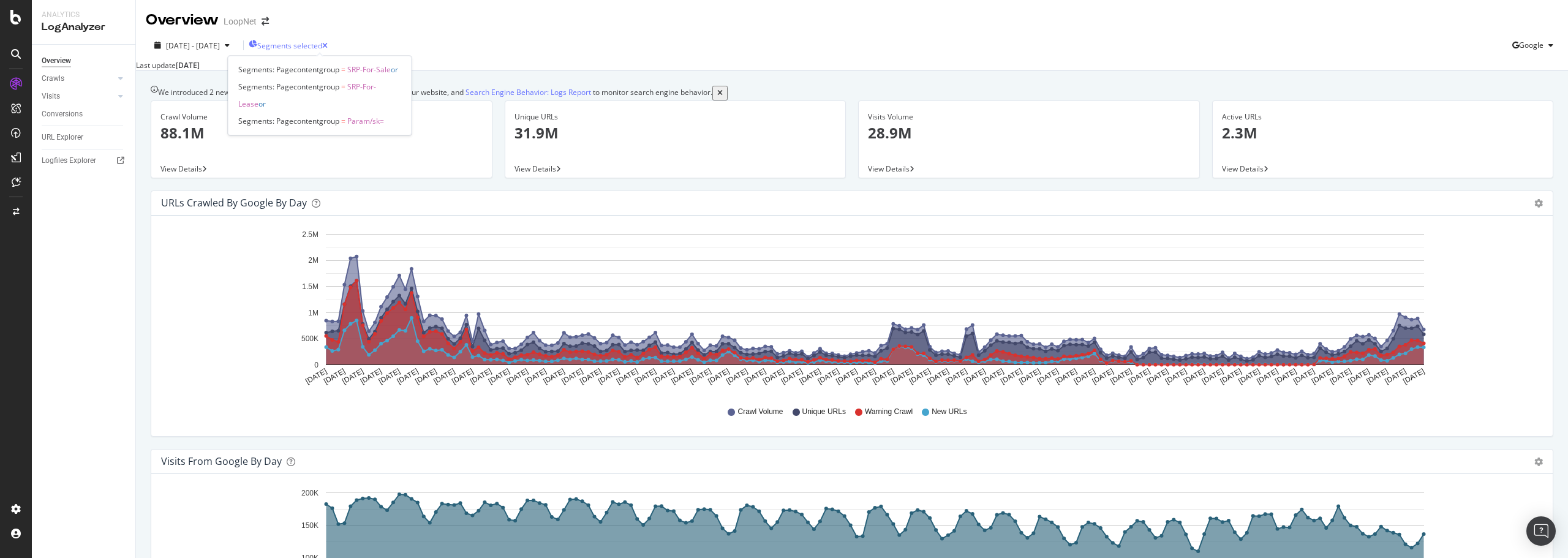
click at [291, 45] on div "Segments selected" at bounding box center [285, 45] width 73 height 11
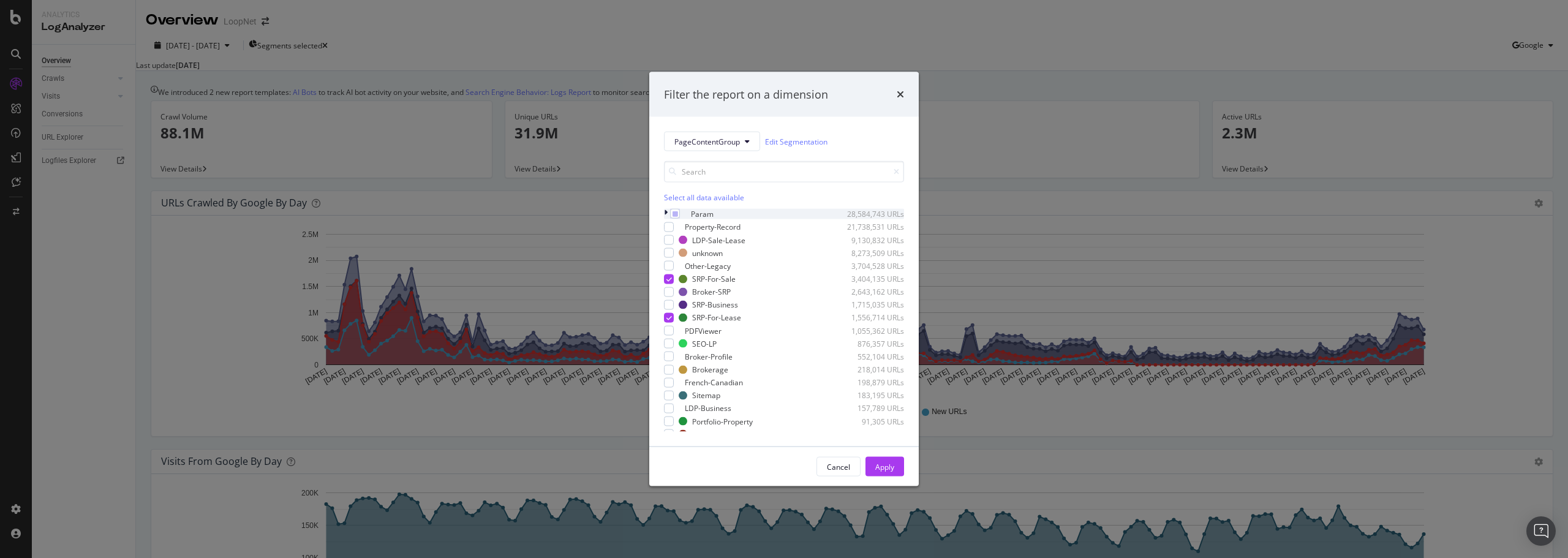
click at [666, 215] on icon "modal" at bounding box center [665, 214] width 4 height 11
click at [710, 227] on icon "modal" at bounding box center [706, 227] width 7 height 7
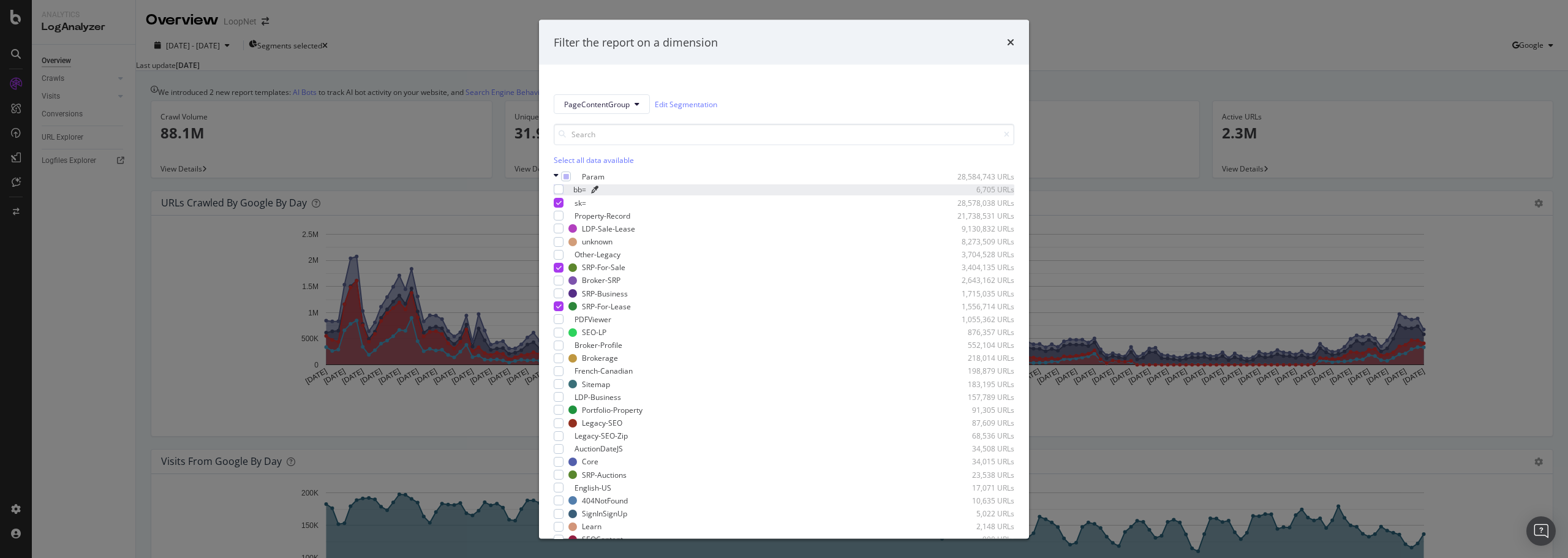
drag, startPoint x: 711, startPoint y: 417, endPoint x: 796, endPoint y: 412, distance: 85.1
type input "#A90A49"
drag, startPoint x: 739, startPoint y: 427, endPoint x: 790, endPoint y: 426, distance: 51.0
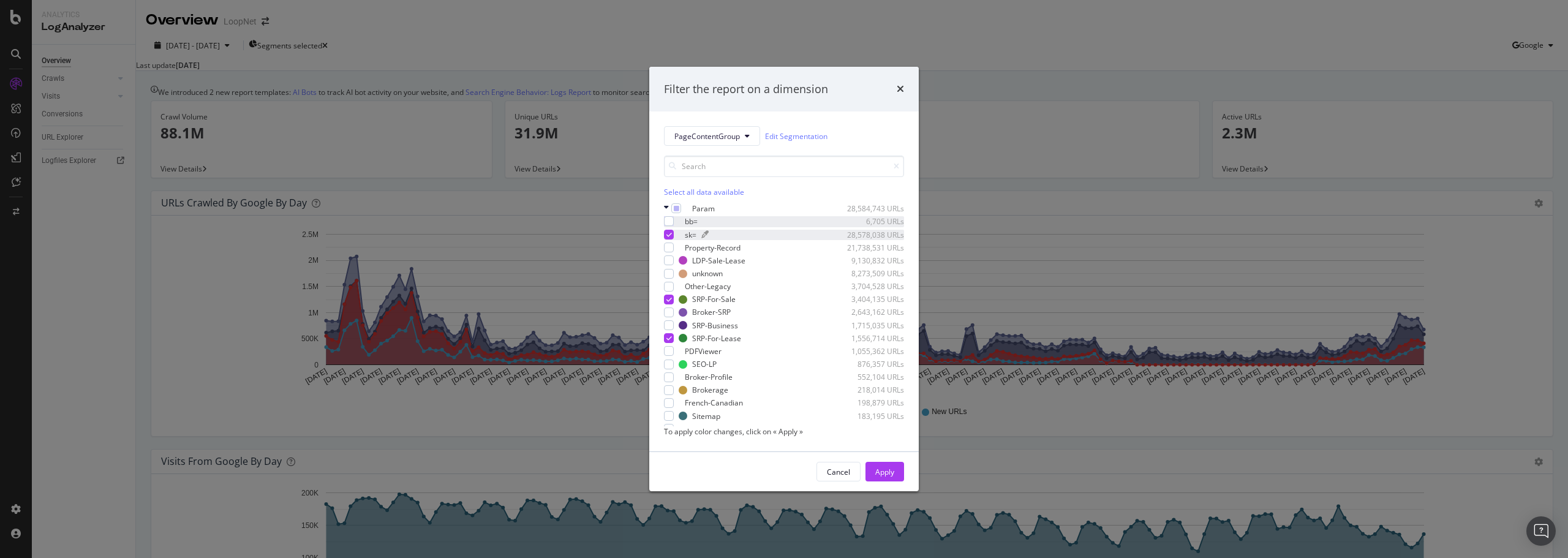
click at [680, 234] on div "modal" at bounding box center [679, 235] width 2 height 2
click at [708, 231] on icon "modal" at bounding box center [704, 234] width 7 height 7
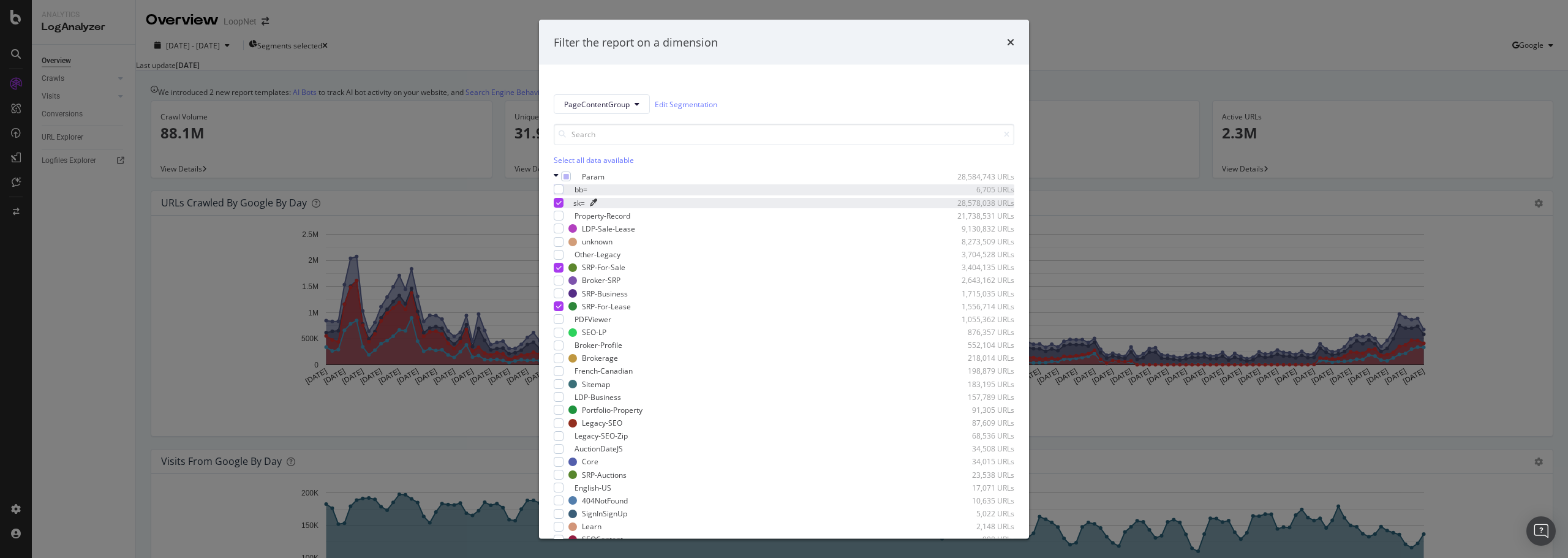
paste input "A90A49"
type input "#A90A49"
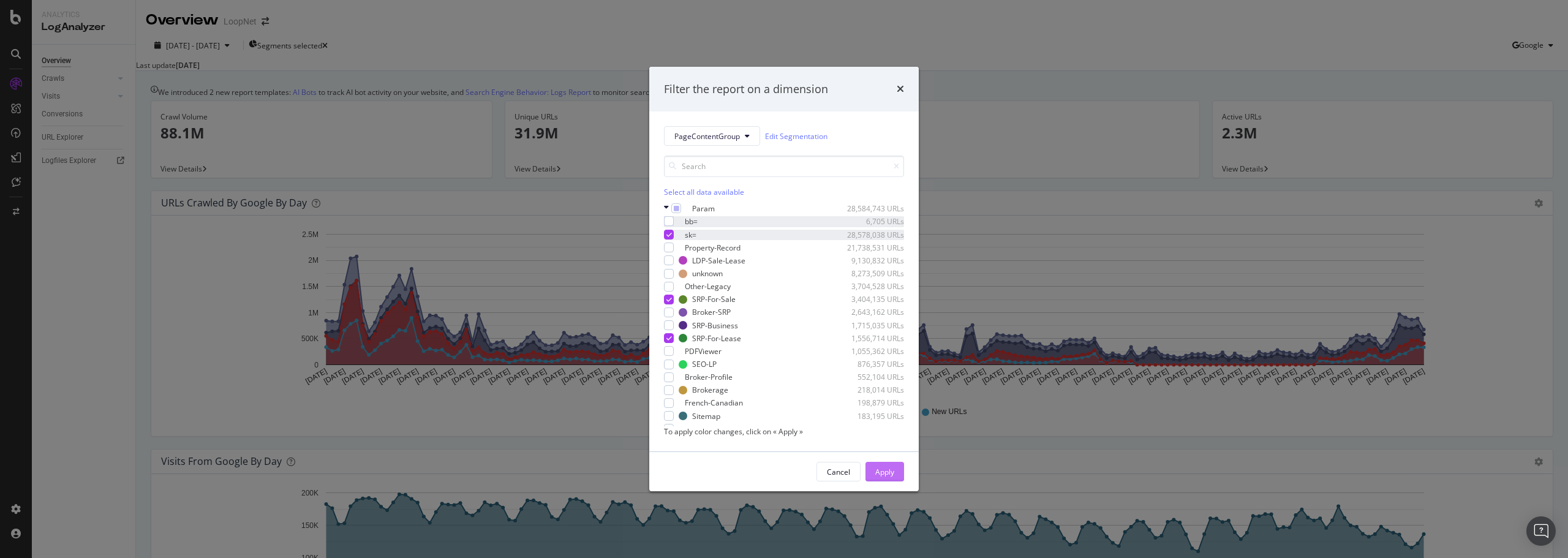
click at [883, 477] on div "Apply" at bounding box center [884, 472] width 19 height 11
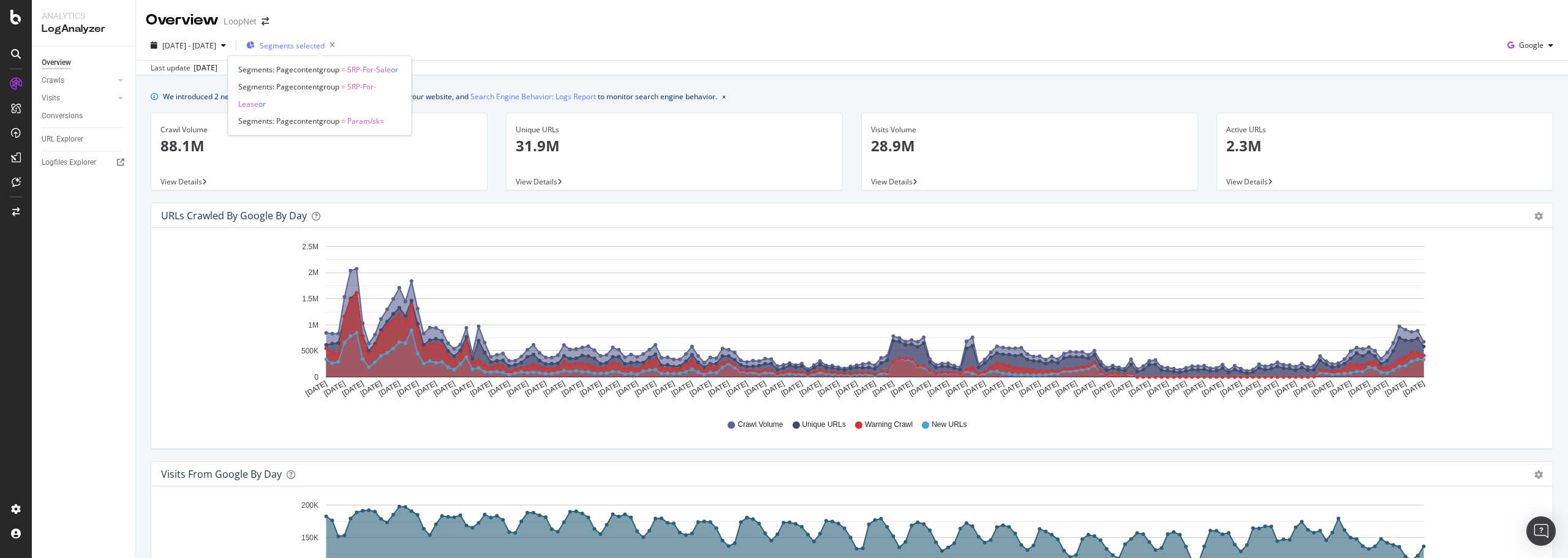
click at [325, 44] on span "Segments selected" at bounding box center [292, 45] width 65 height 11
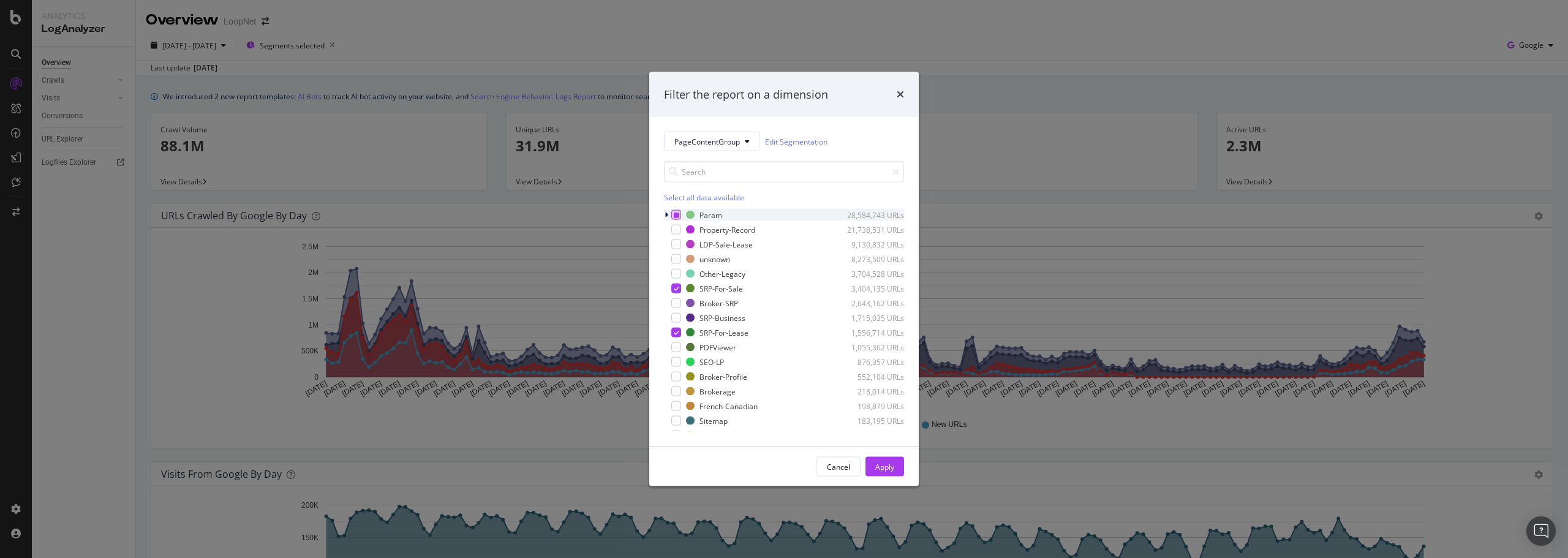
click at [675, 214] on icon "modal" at bounding box center [676, 215] width 6 height 6
click at [898, 469] on button "Apply" at bounding box center [884, 466] width 38 height 19
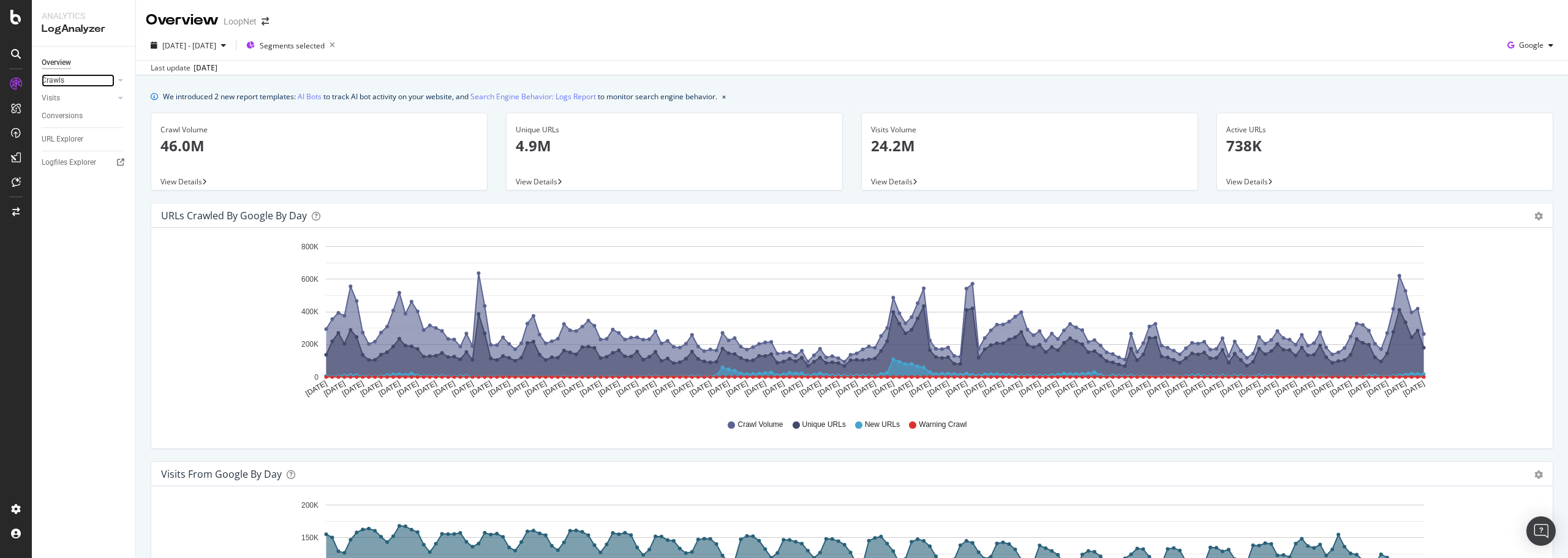
click at [71, 81] on link "Crawls" at bounding box center [78, 80] width 73 height 13
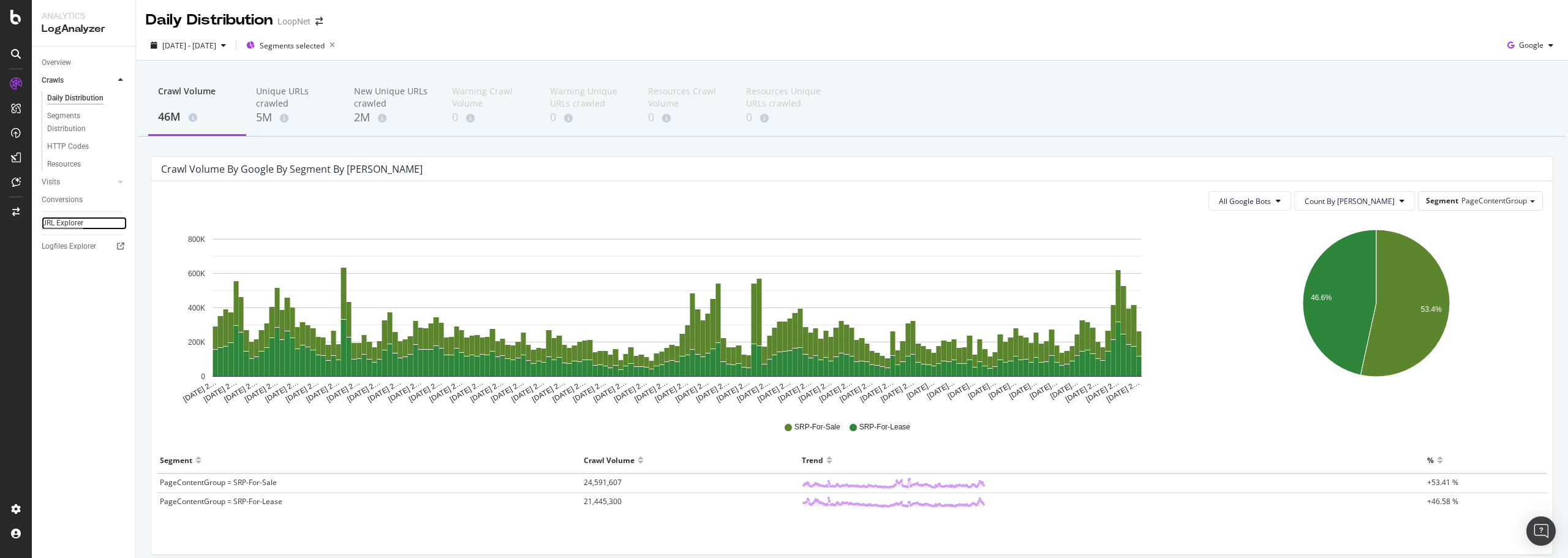
click at [71, 219] on div "URL Explorer" at bounding box center [62, 223] width 41 height 13
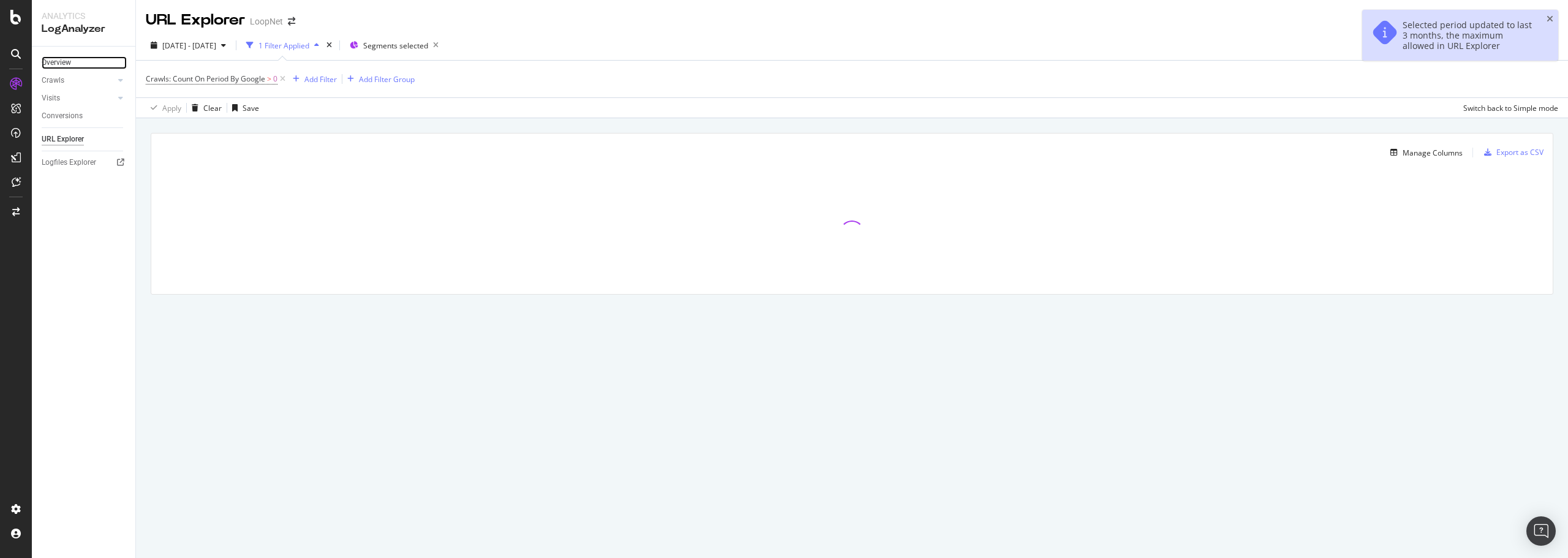
click at [77, 61] on link "Overview" at bounding box center [84, 63] width 85 height 13
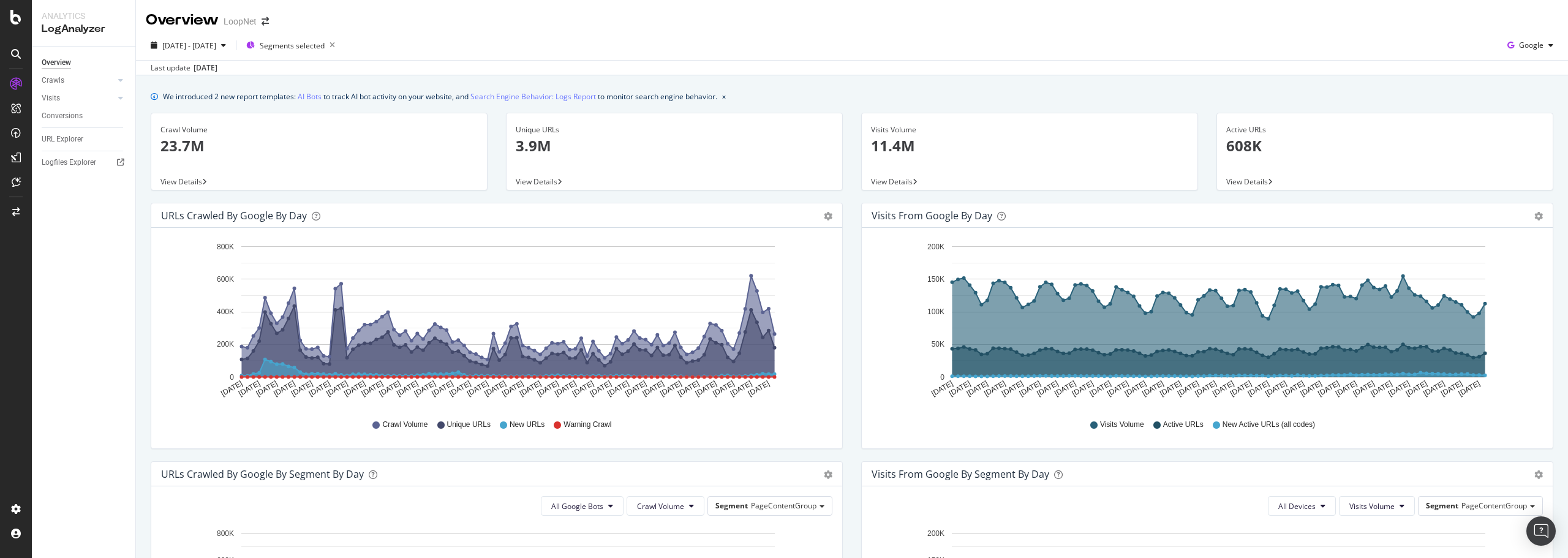
drag, startPoint x: 842, startPoint y: 422, endPoint x: 818, endPoint y: 192, distance: 231.2
click at [318, 44] on span "Segments selected" at bounding box center [292, 45] width 65 height 11
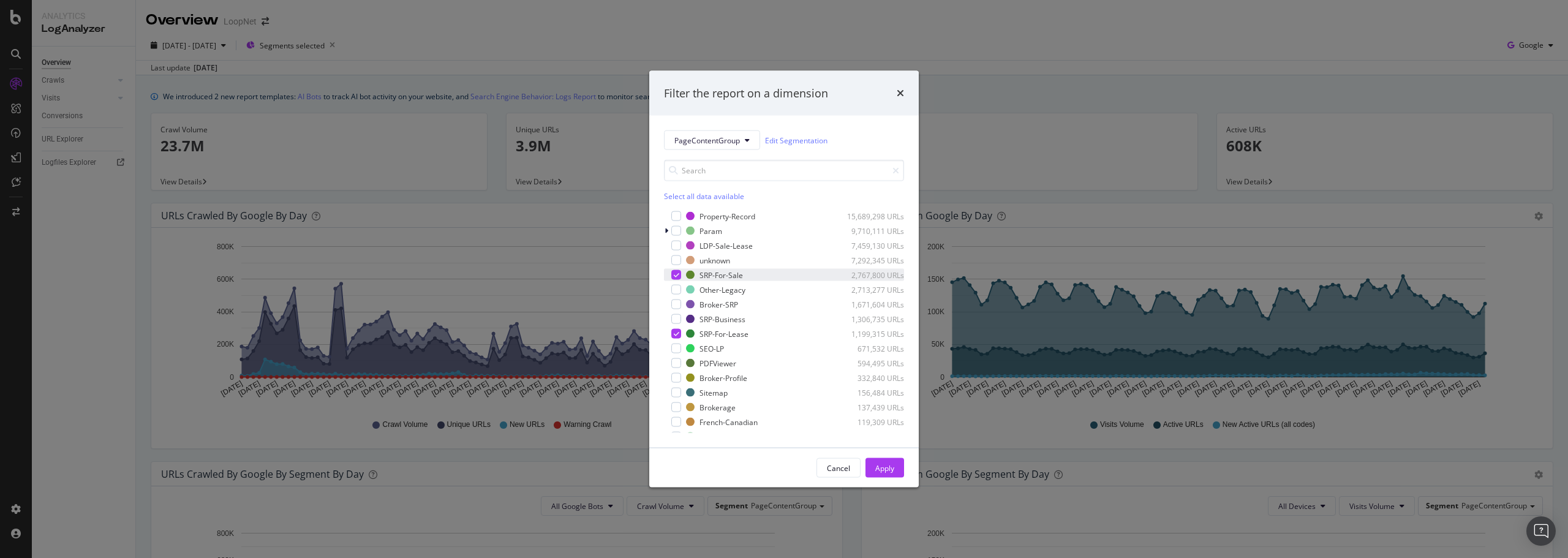
click at [677, 275] on icon "modal" at bounding box center [676, 275] width 6 height 6
click at [674, 333] on icon "modal" at bounding box center [676, 334] width 6 height 6
click at [884, 467] on div "Apply" at bounding box center [884, 467] width 19 height 11
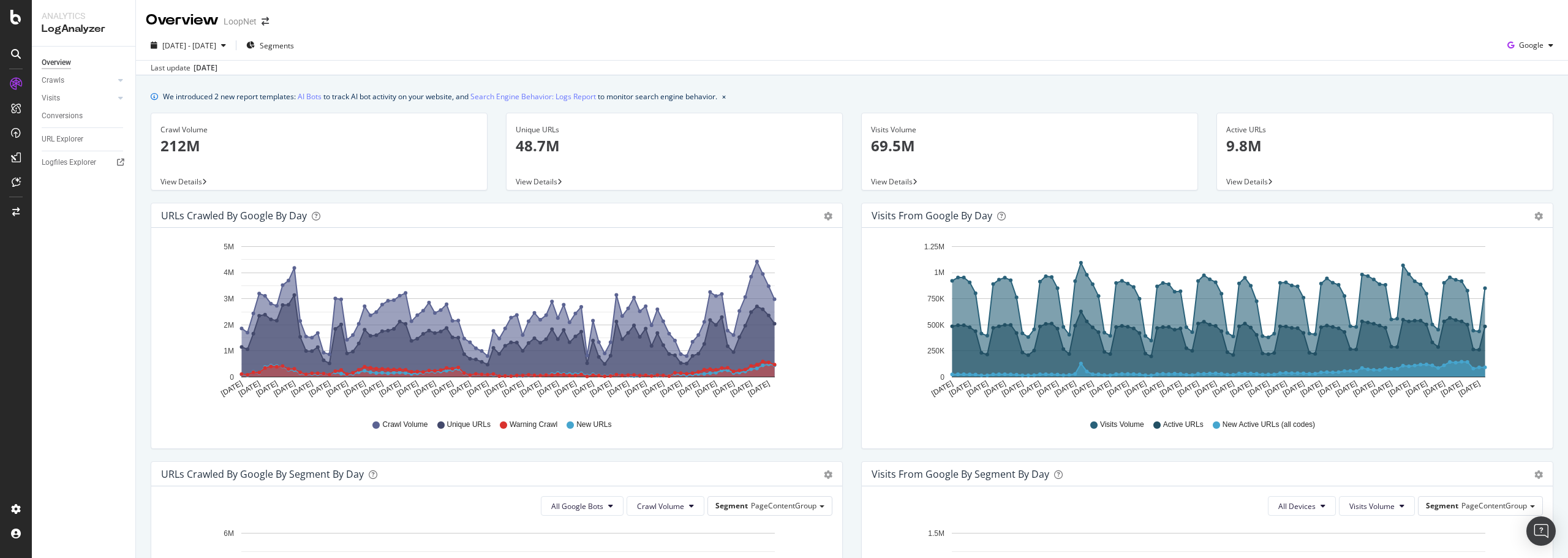
drag, startPoint x: 845, startPoint y: 479, endPoint x: 840, endPoint y: 382, distance: 97.1
